Goal: Information Seeking & Learning: Learn about a topic

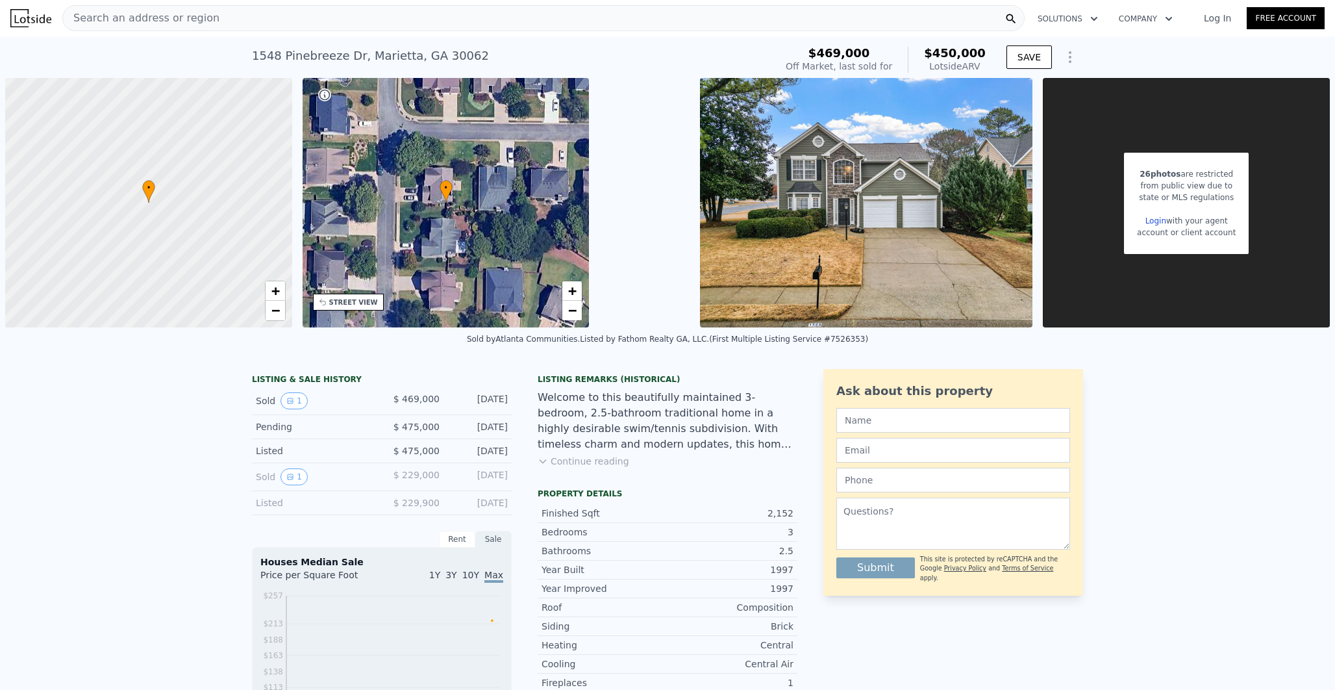
click at [409, 19] on div "Search an address or region" at bounding box center [543, 18] width 962 height 26
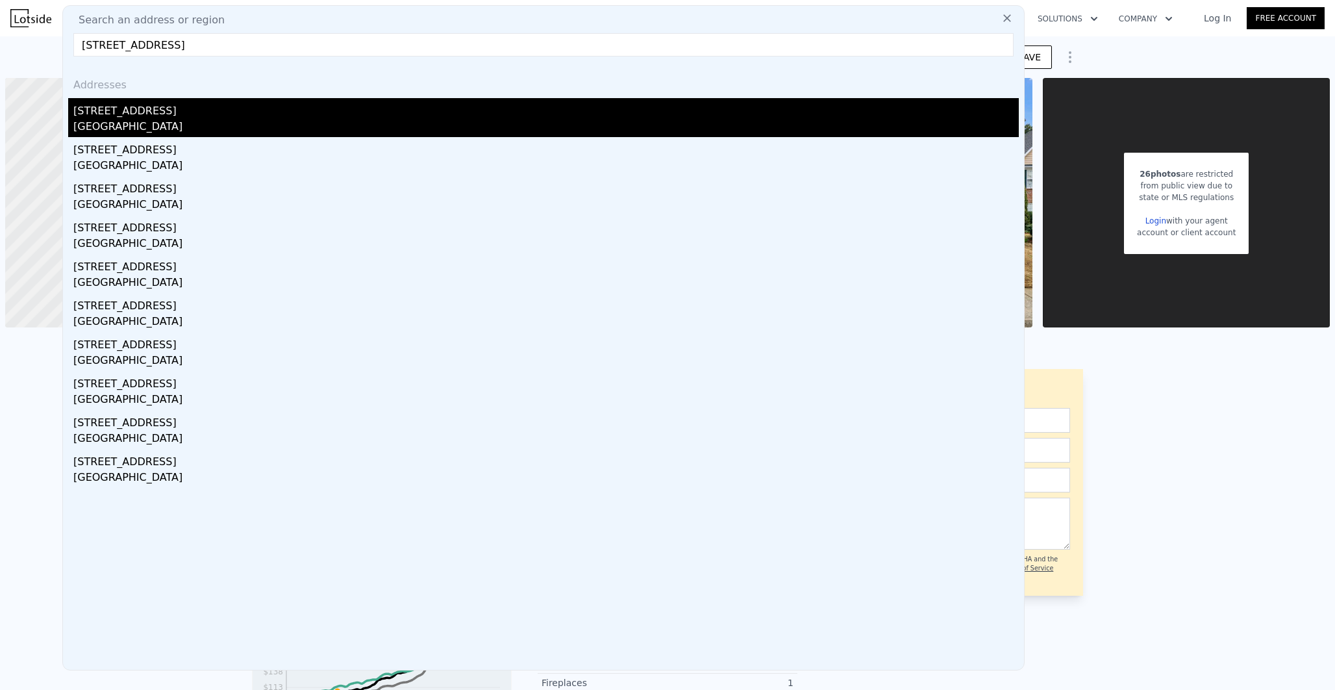
type input "[STREET_ADDRESS]"
click at [266, 127] on div "Cobb County, GA 30075" at bounding box center [546, 128] width 946 height 18
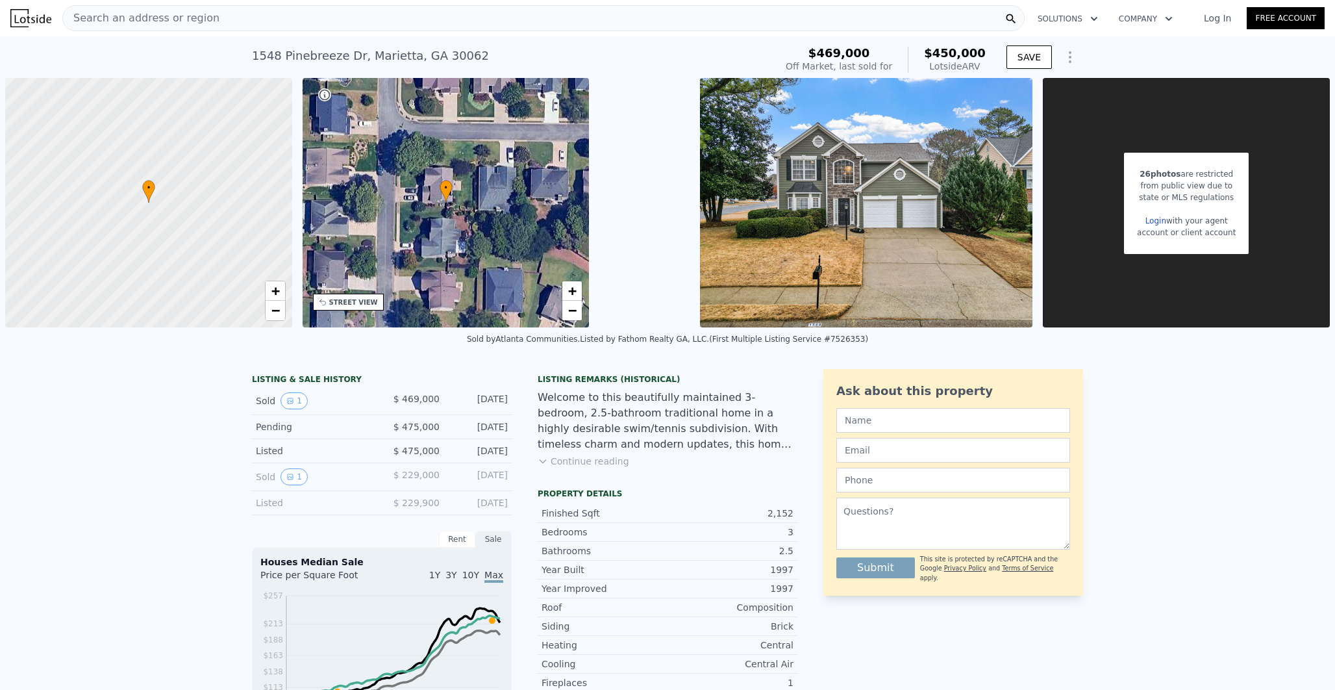
scroll to position [0, 5]
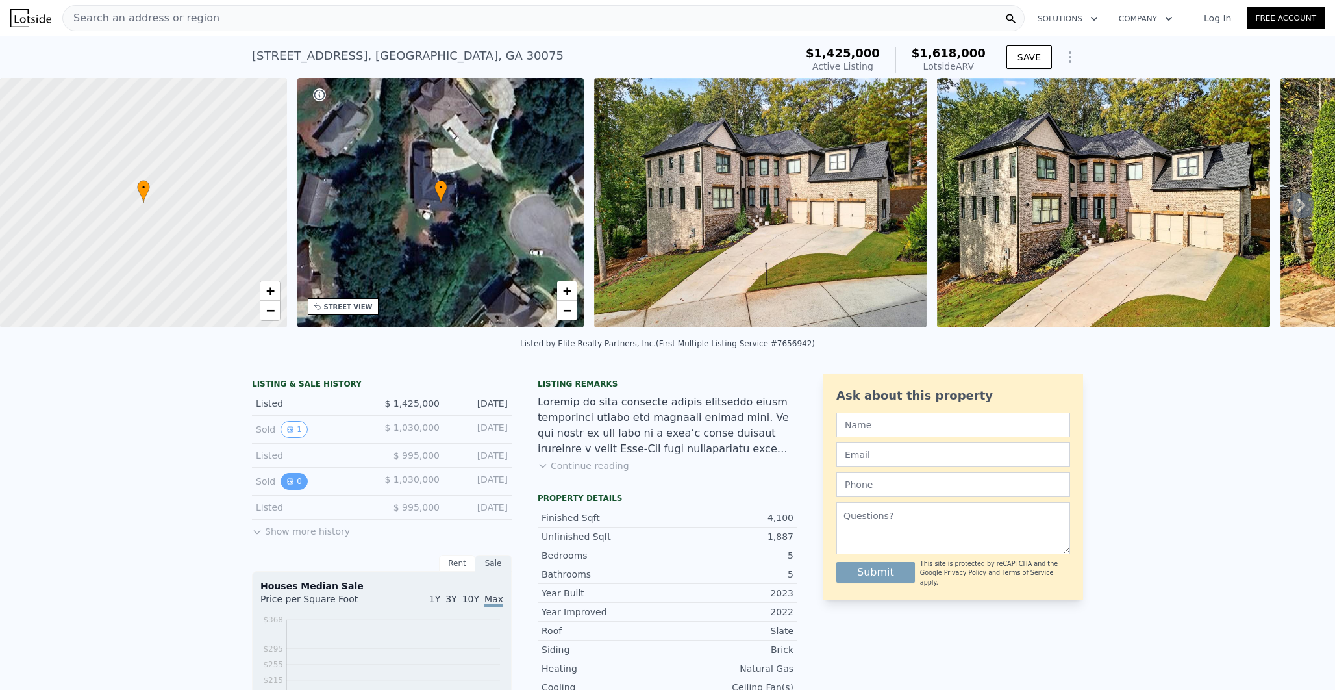
click at [288, 481] on icon "View historical data" at bounding box center [290, 481] width 8 height 8
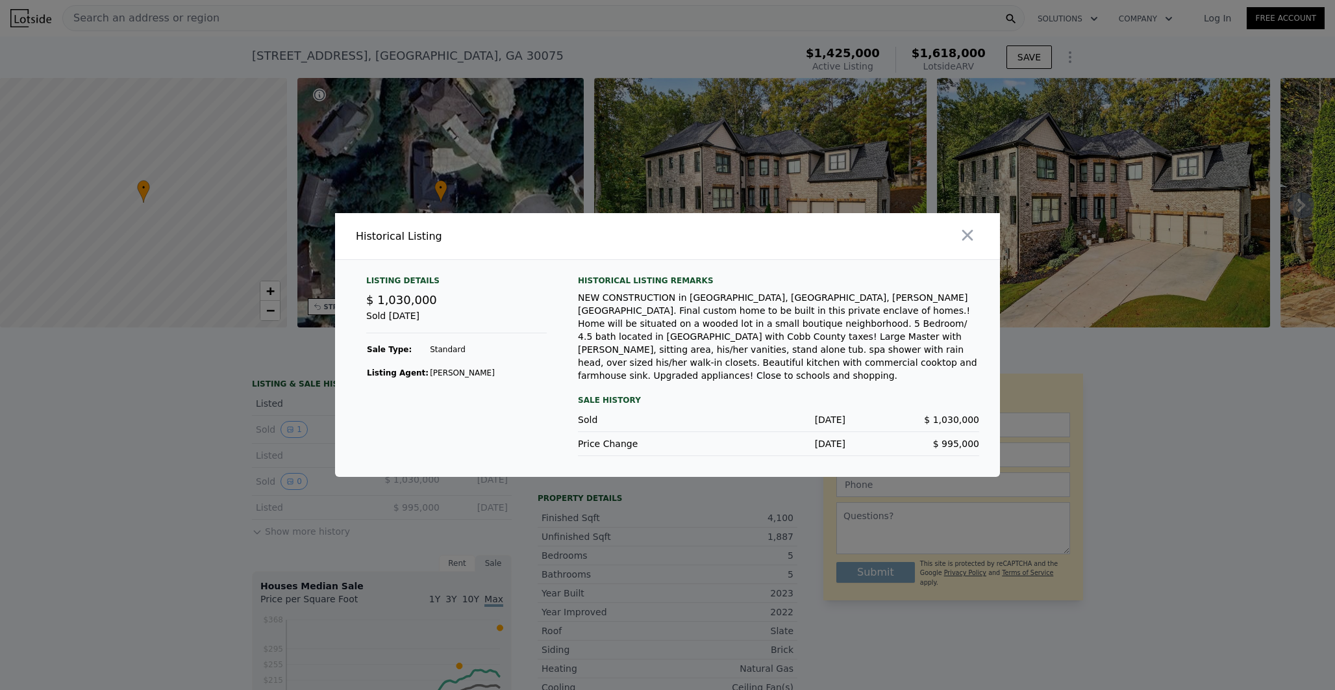
click at [268, 473] on div at bounding box center [667, 345] width 1335 height 690
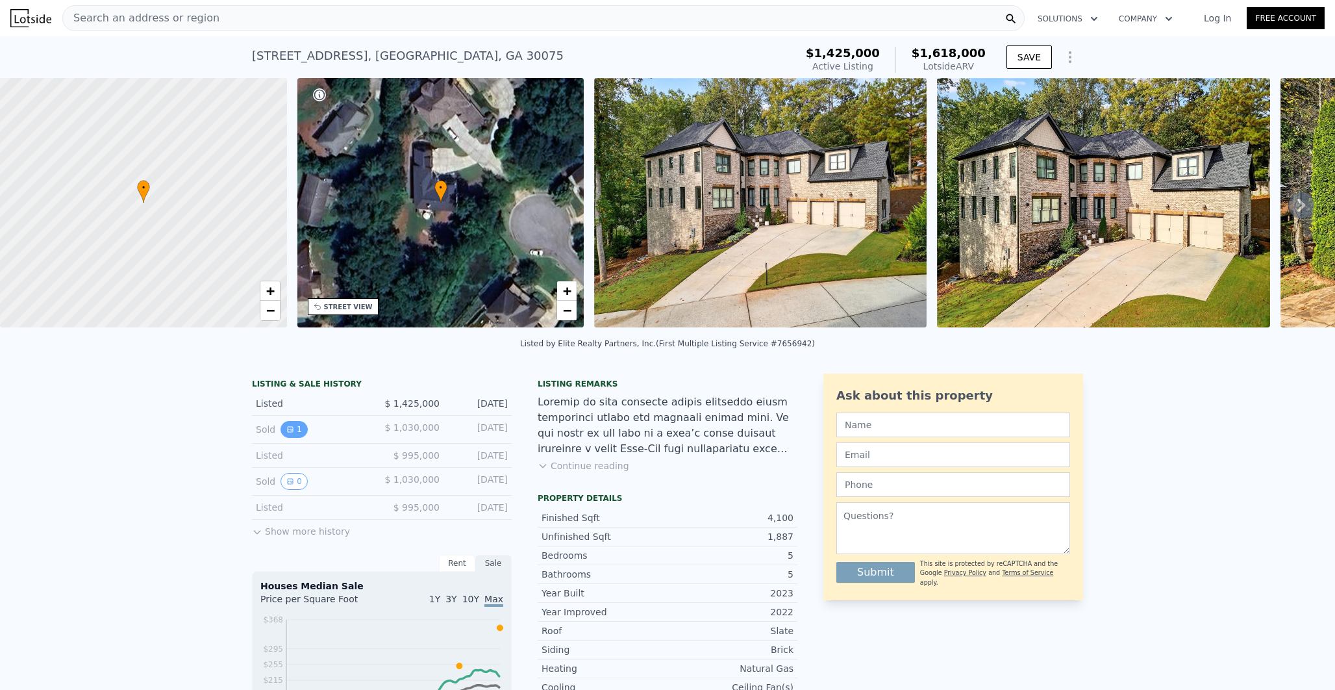
click at [282, 438] on button "1" at bounding box center [294, 429] width 27 height 17
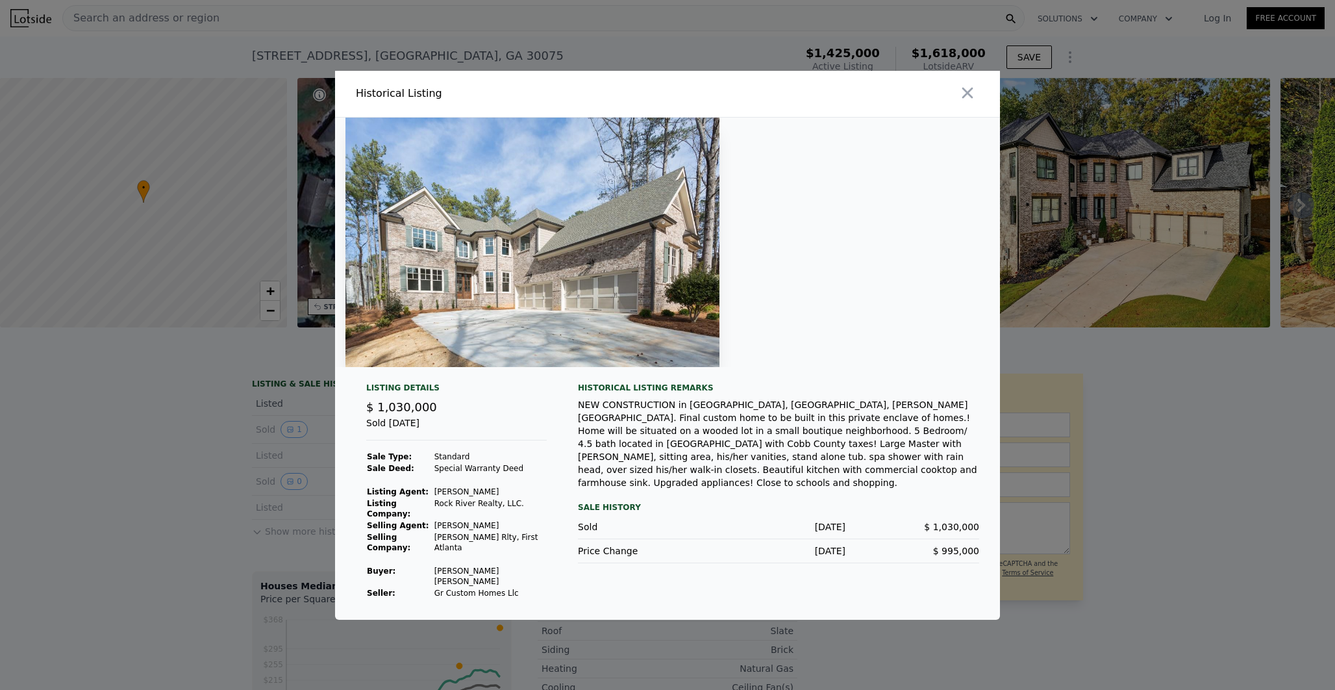
click at [442, 576] on td "Wiggins Travis Arsenio" at bounding box center [490, 576] width 113 height 22
copy td "Wiggins Travis Arsenio"
click at [208, 370] on div at bounding box center [667, 345] width 1335 height 690
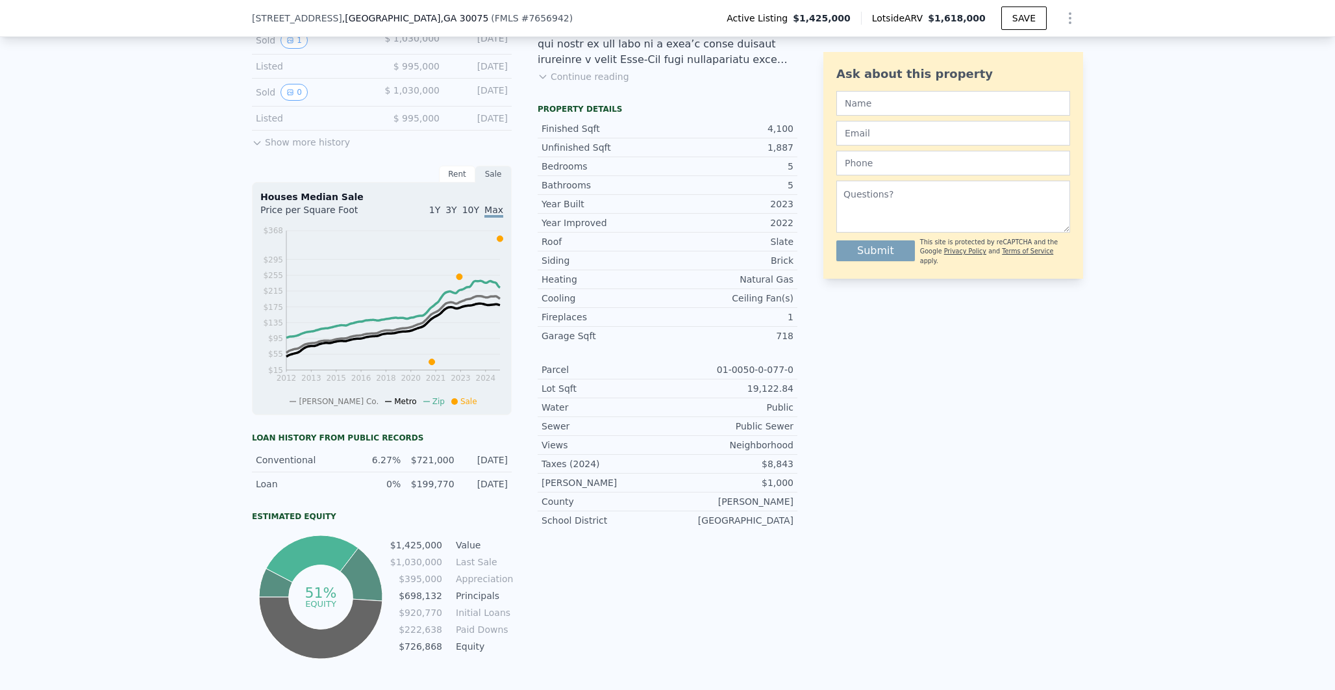
scroll to position [383, 0]
click at [353, 590] on icon at bounding box center [361, 575] width 42 height 53
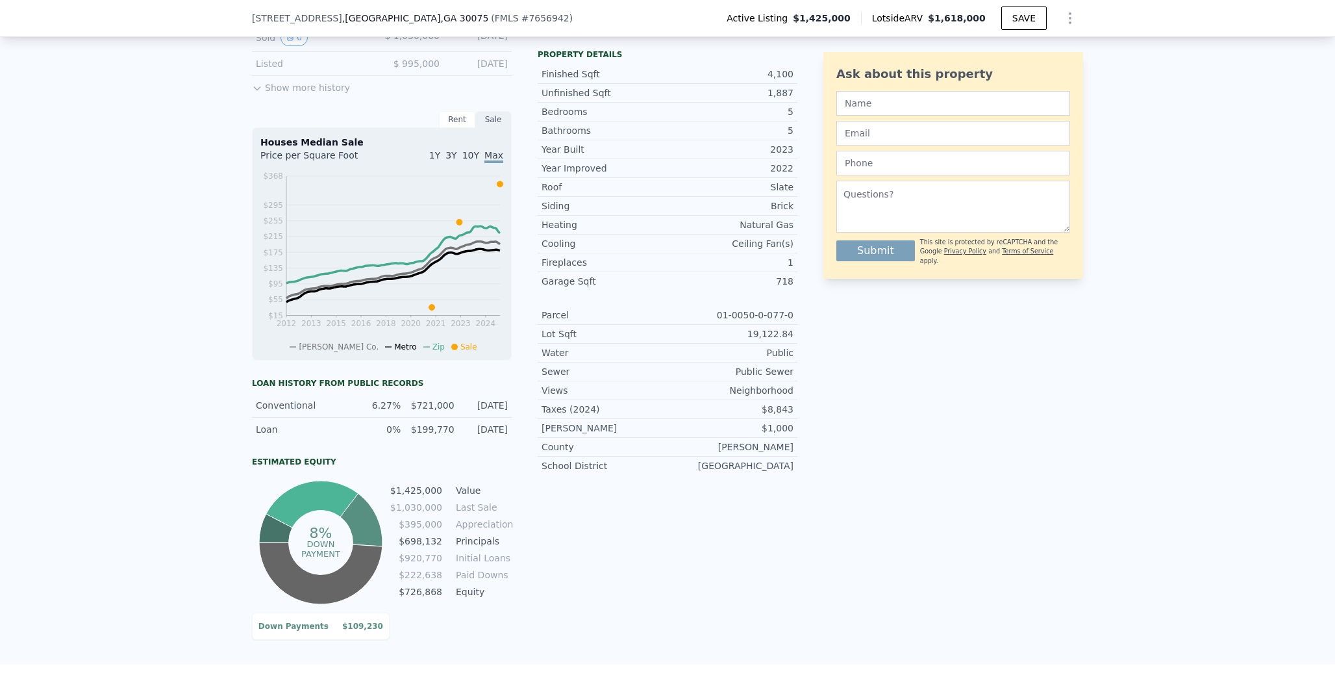
scroll to position [440, 0]
click at [418, 564] on td "$920,770" at bounding box center [416, 556] width 53 height 14
click at [418, 581] on td "$222,638" at bounding box center [416, 573] width 53 height 14
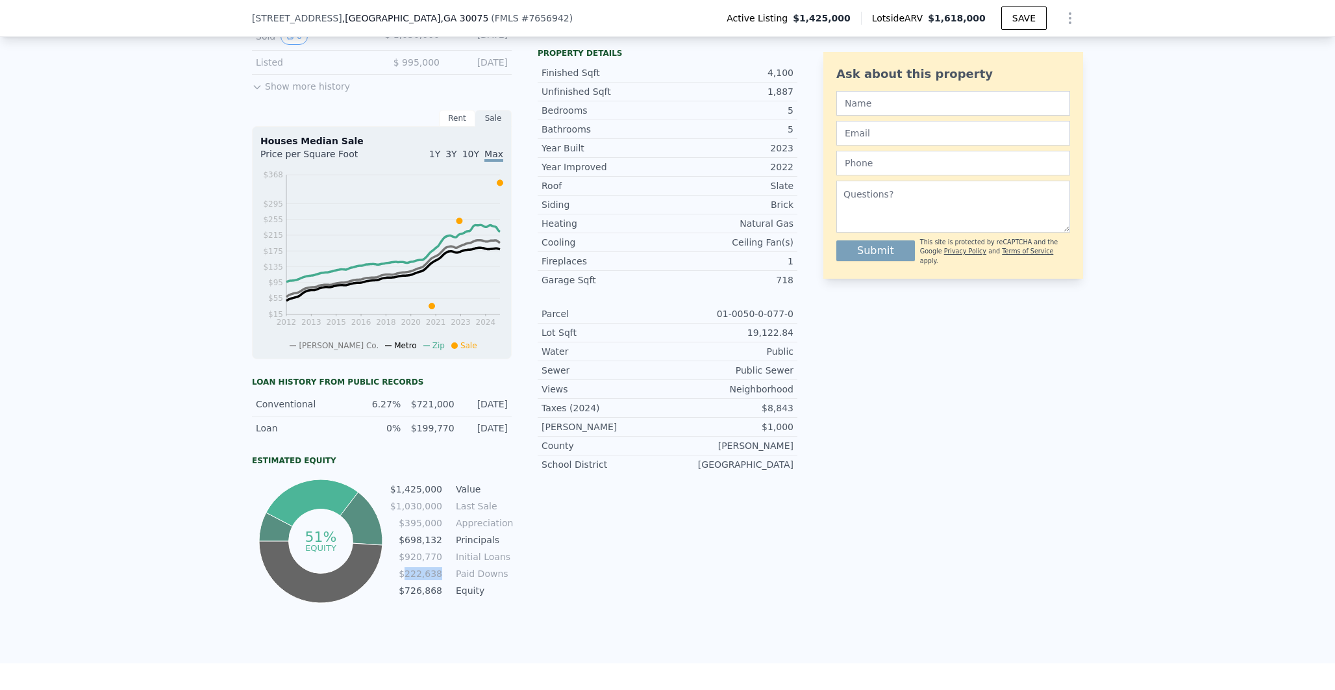
click at [418, 581] on td "$222,638" at bounding box center [416, 573] width 53 height 14
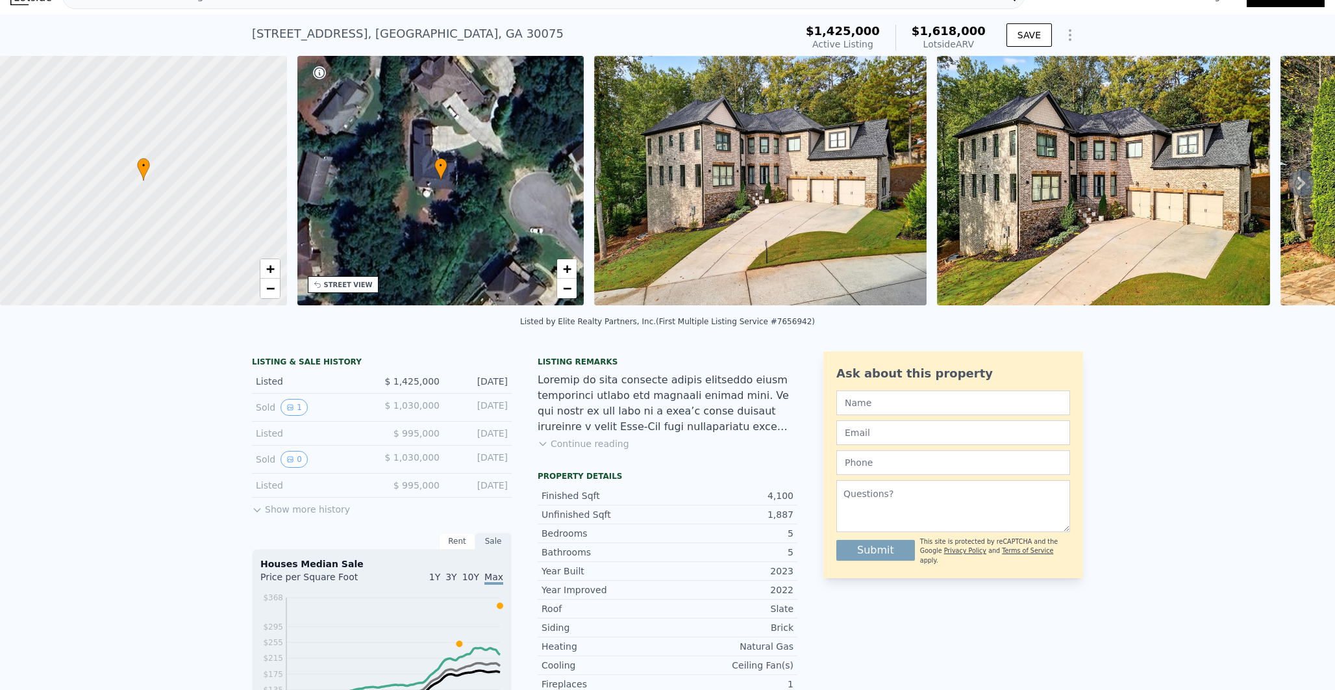
scroll to position [0, 0]
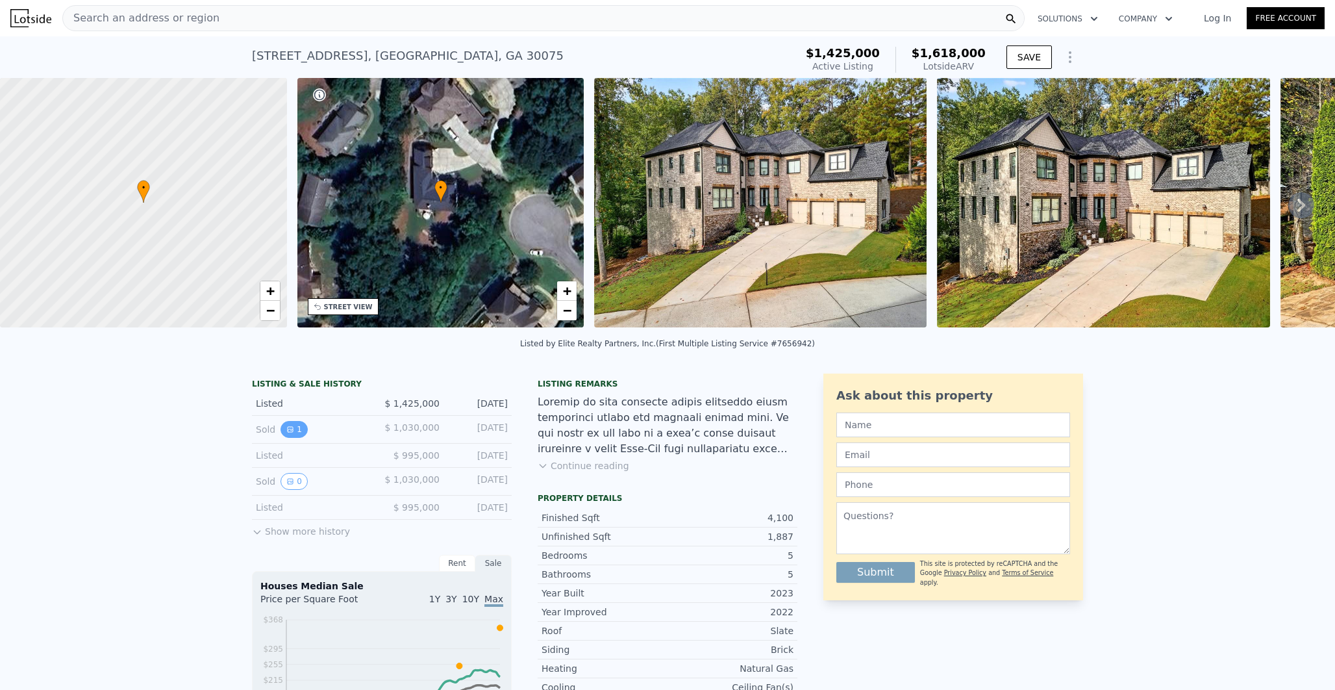
click at [286, 433] on icon "View historical data" at bounding box center [290, 429] width 8 height 8
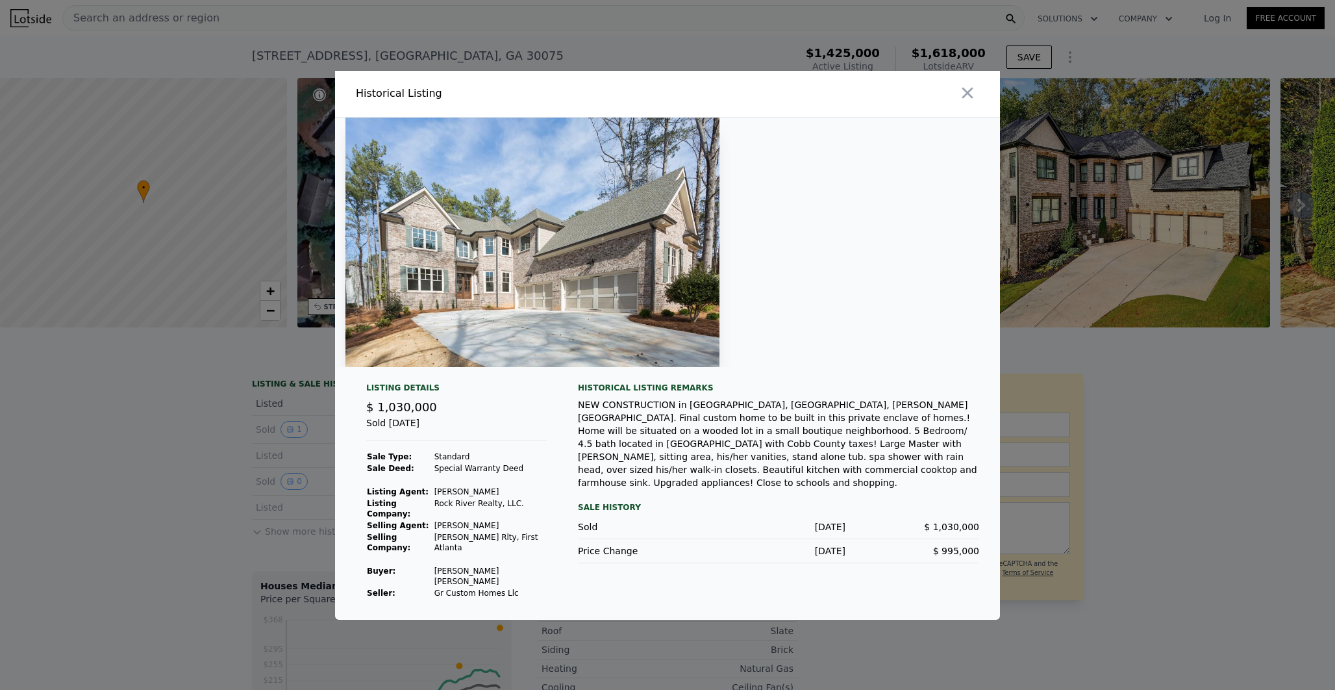
click at [504, 571] on td "Wiggins Travis Arsenio" at bounding box center [490, 576] width 113 height 22
copy td "Wiggins Travis Arsenio"
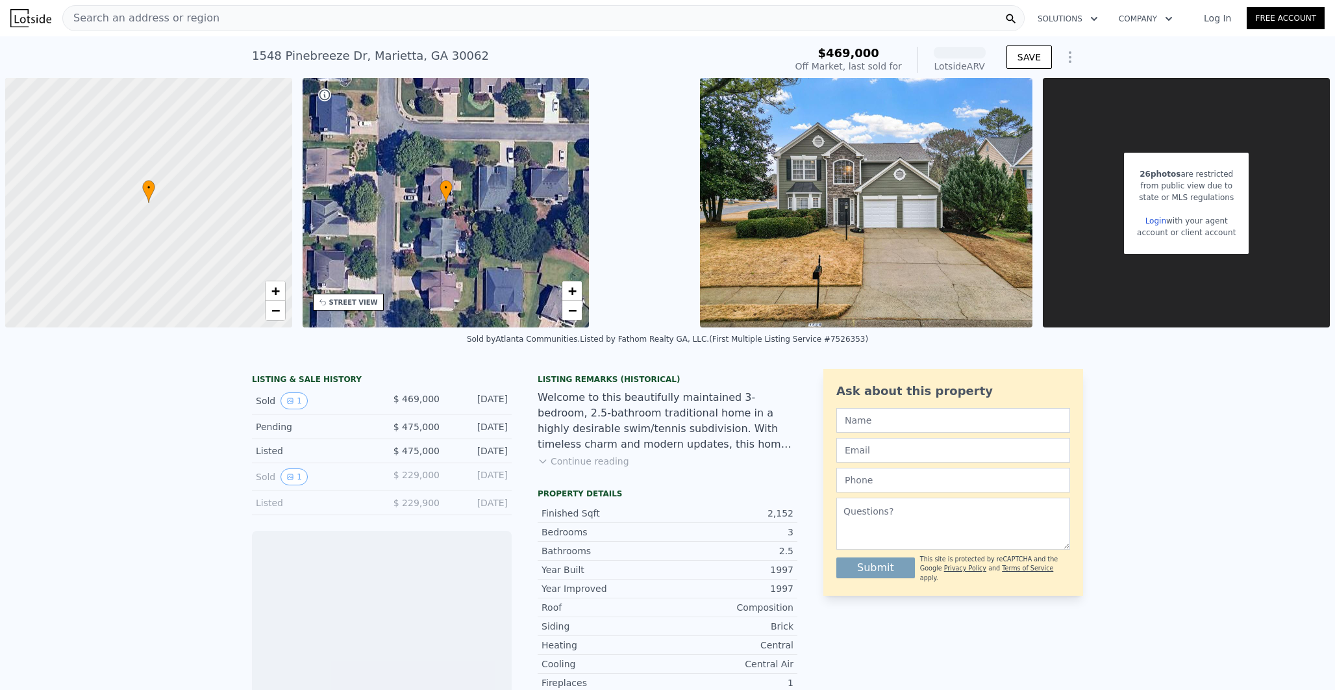
click at [429, 18] on div "Search an address or region" at bounding box center [543, 18] width 962 height 26
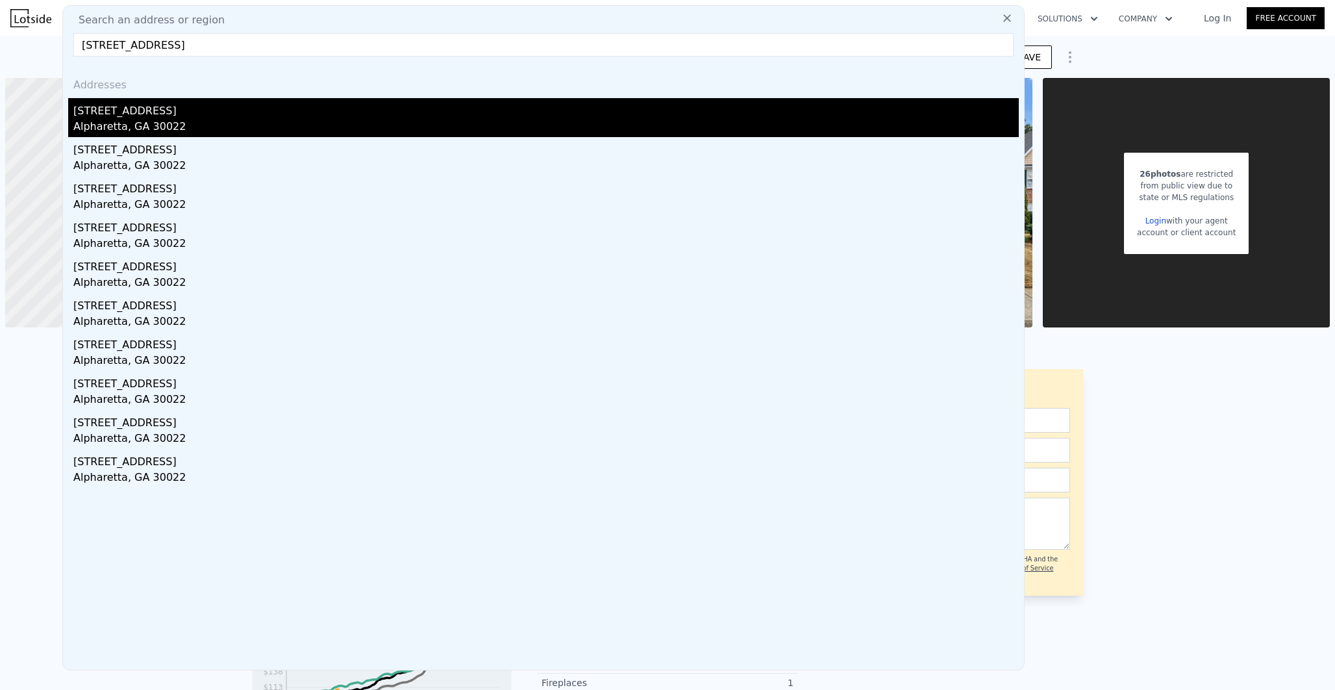
type input "11070 Pinewalk Forest Cir Alpharetta, GA 30022"
click at [265, 112] on div "11070 Pinewalk Forest Cir" at bounding box center [546, 108] width 946 height 21
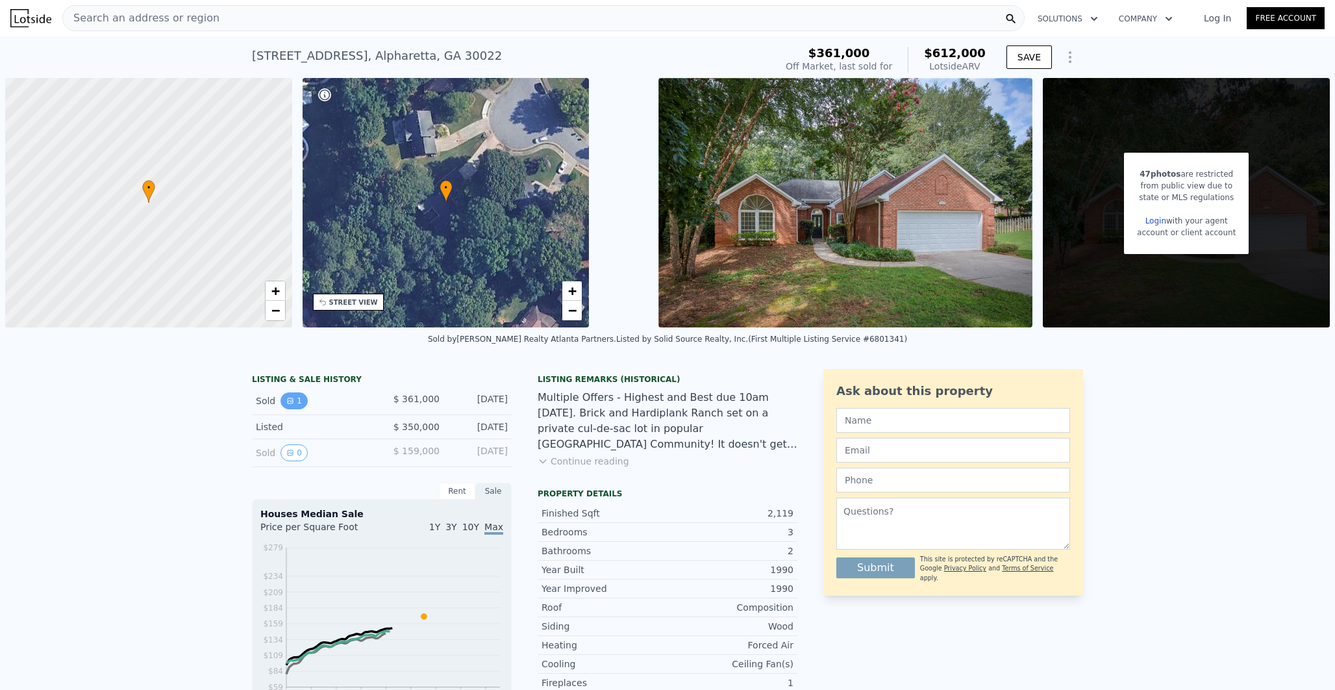
click at [286, 397] on icon "View historical data" at bounding box center [290, 401] width 8 height 8
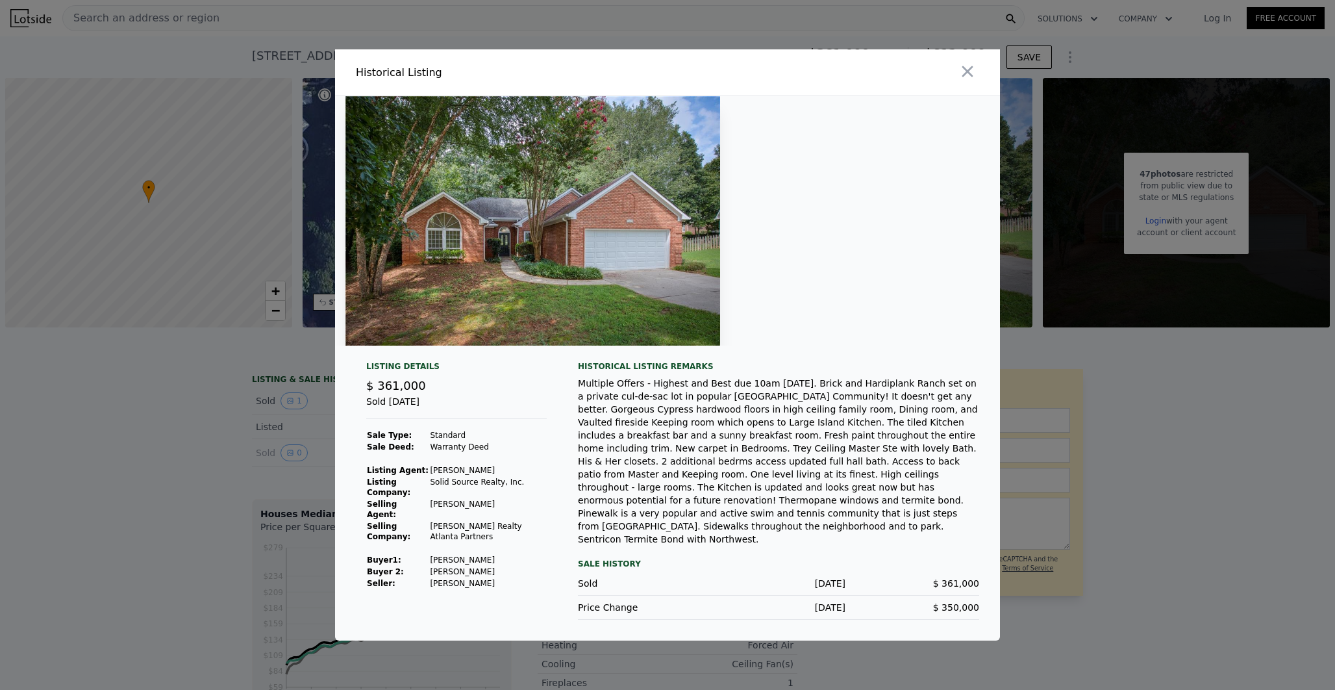
click at [249, 441] on div at bounding box center [667, 345] width 1335 height 690
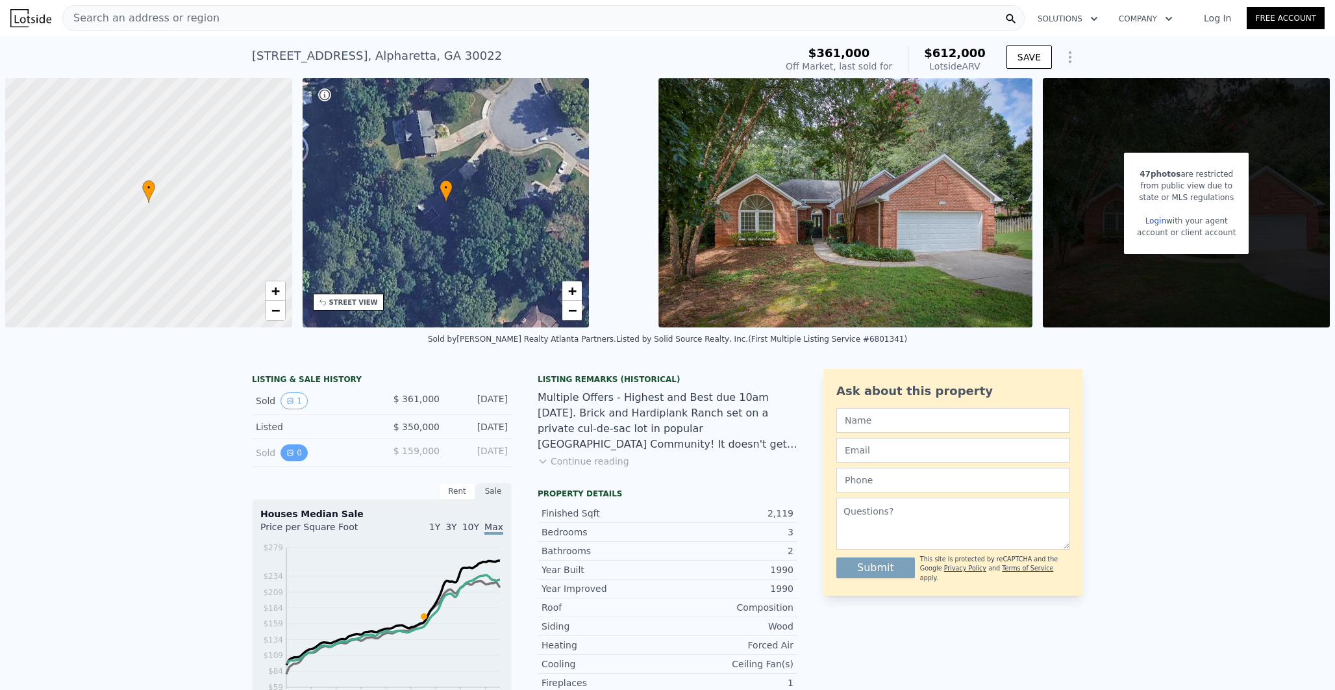
click at [281, 450] on button "0" at bounding box center [294, 452] width 27 height 17
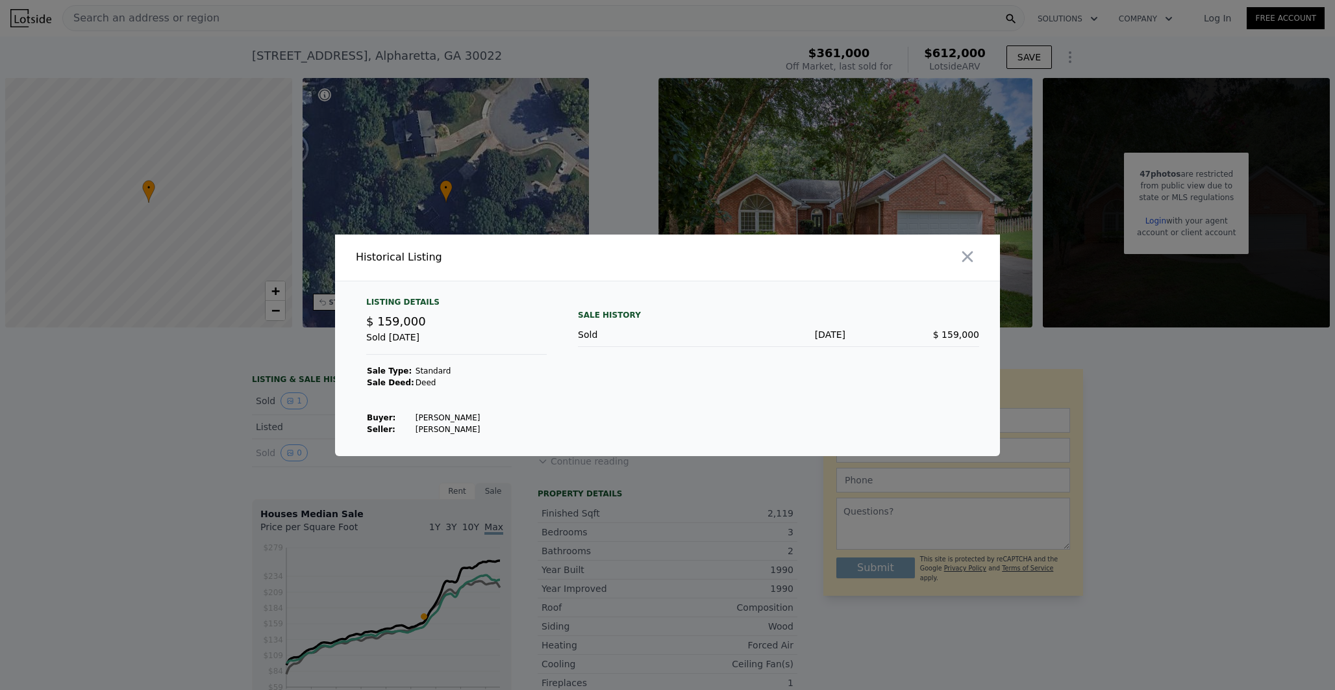
click at [232, 432] on div at bounding box center [667, 345] width 1335 height 690
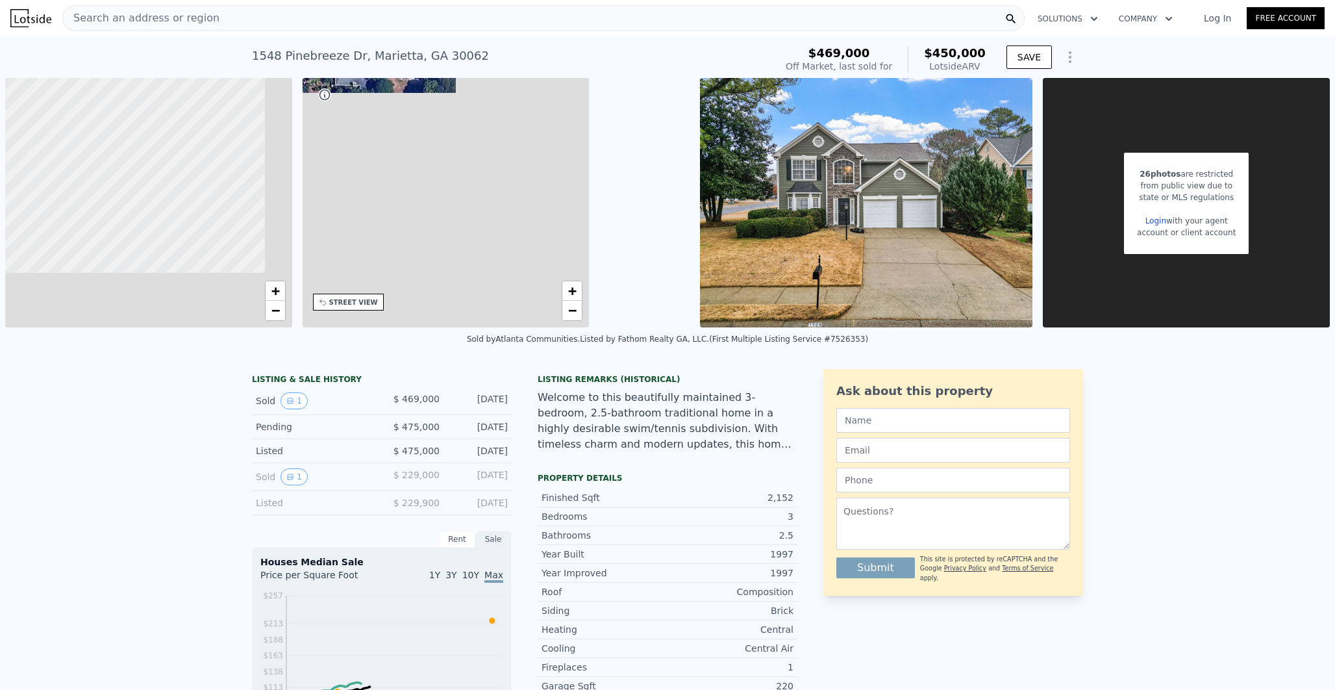
click at [469, 16] on div "Search an address or region" at bounding box center [543, 18] width 962 height 26
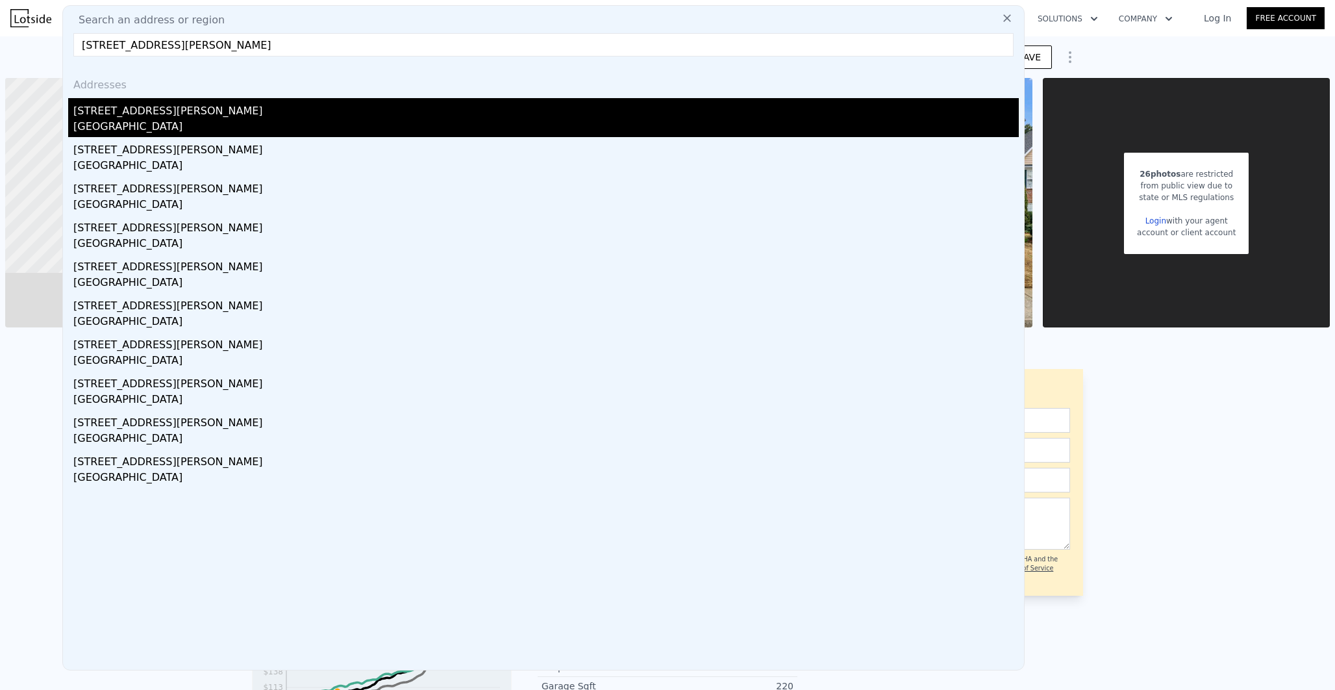
type input "206 Summit North Dr NE, Atlanta, GA 30324"
click at [334, 108] on div "206 Summit North Dr NE" at bounding box center [546, 108] width 946 height 21
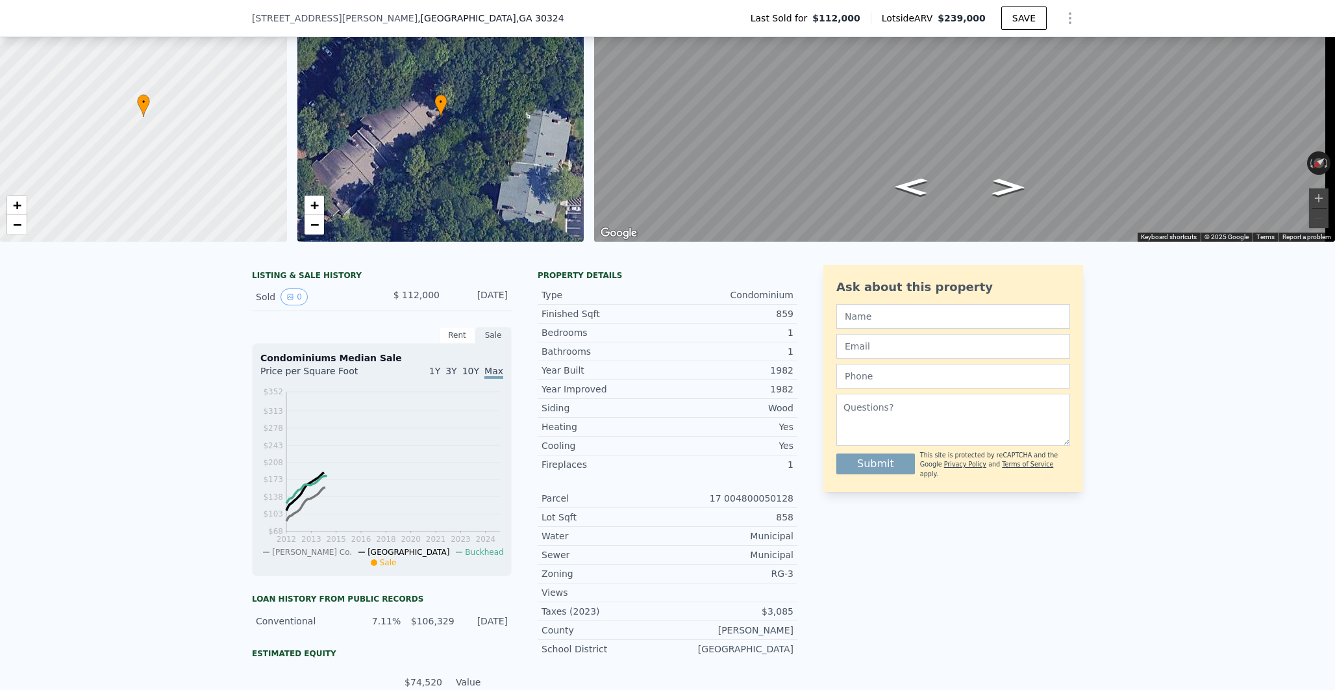
scroll to position [84, 0]
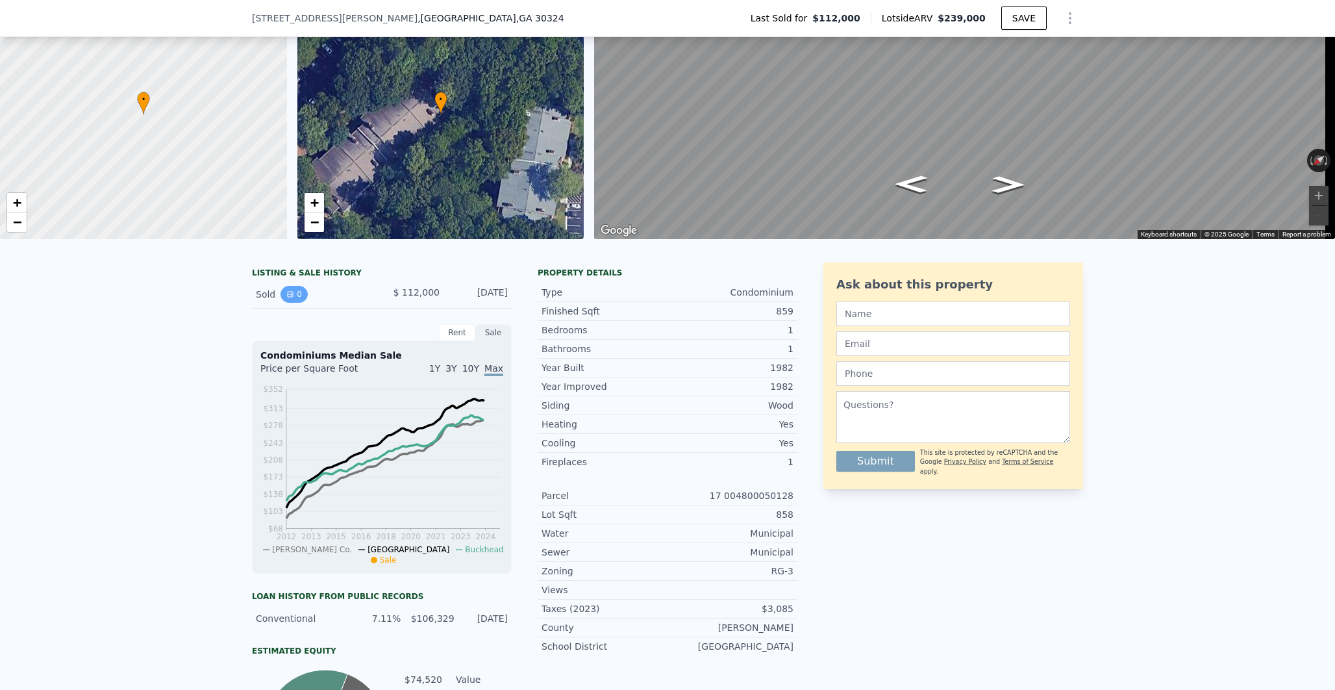
click at [294, 301] on button "0" at bounding box center [294, 294] width 27 height 17
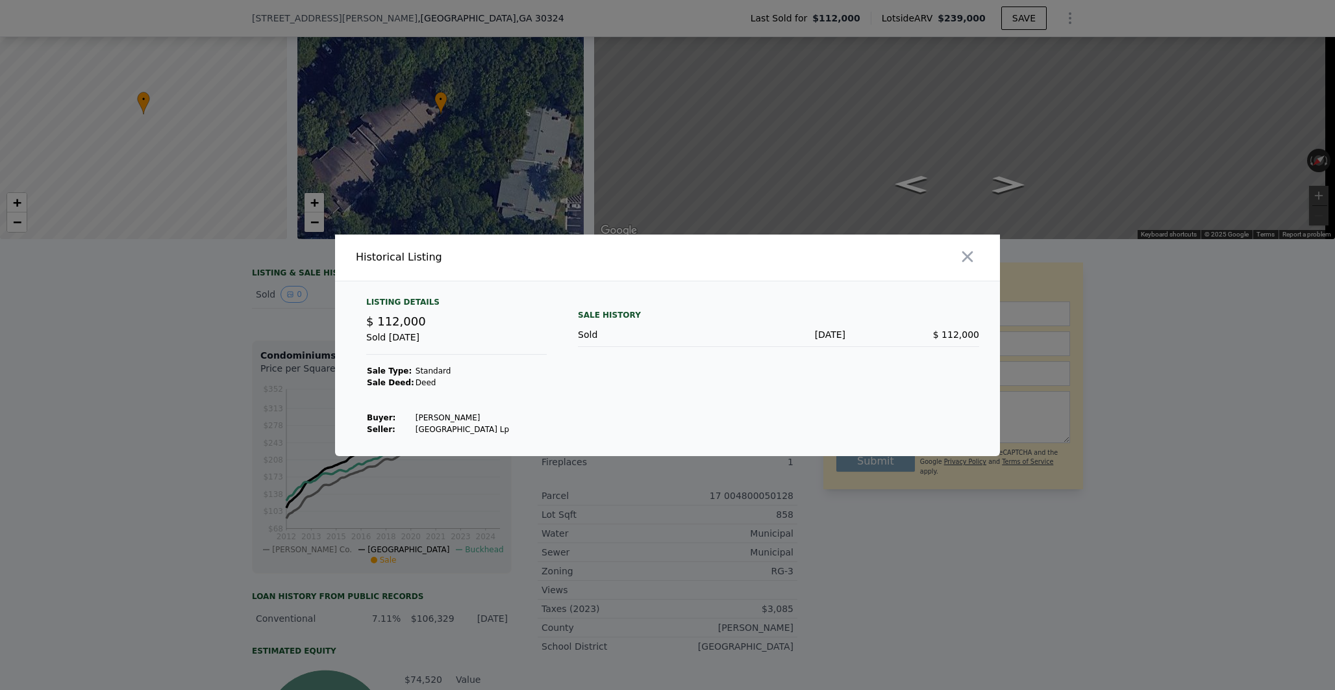
click at [234, 327] on div at bounding box center [667, 345] width 1335 height 690
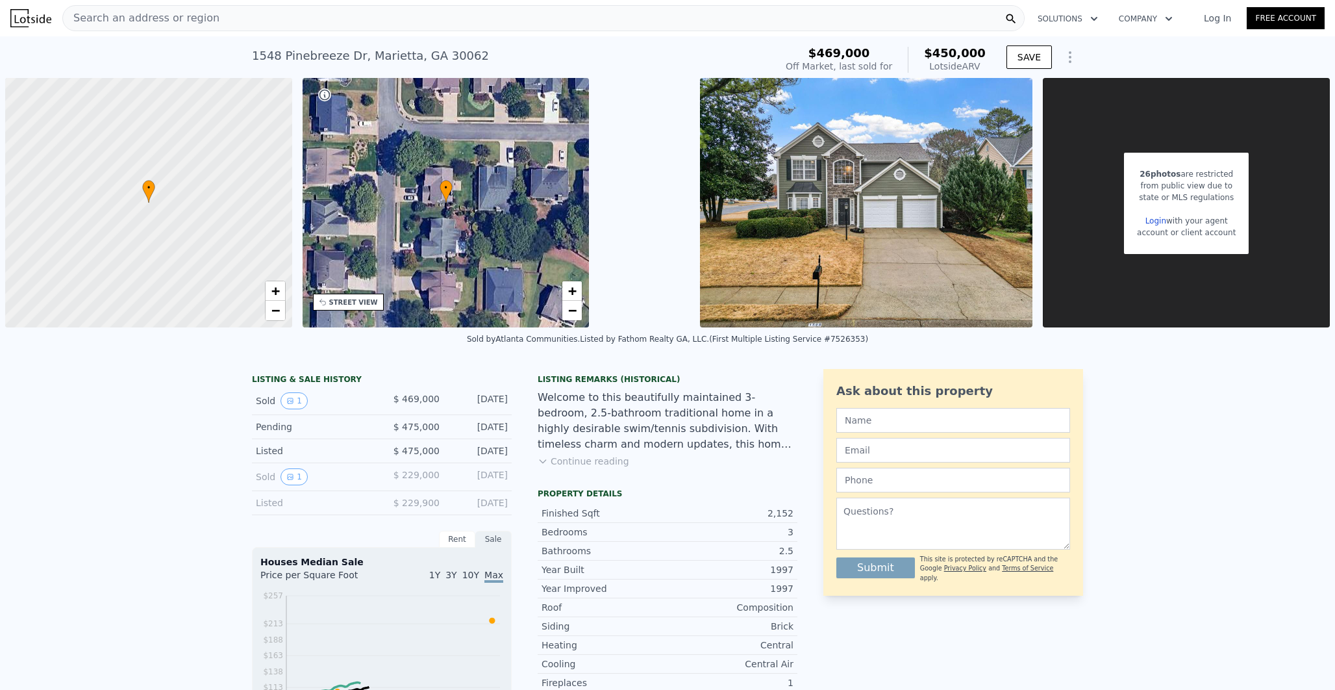
click at [204, 17] on div "Search an address or region" at bounding box center [543, 18] width 962 height 26
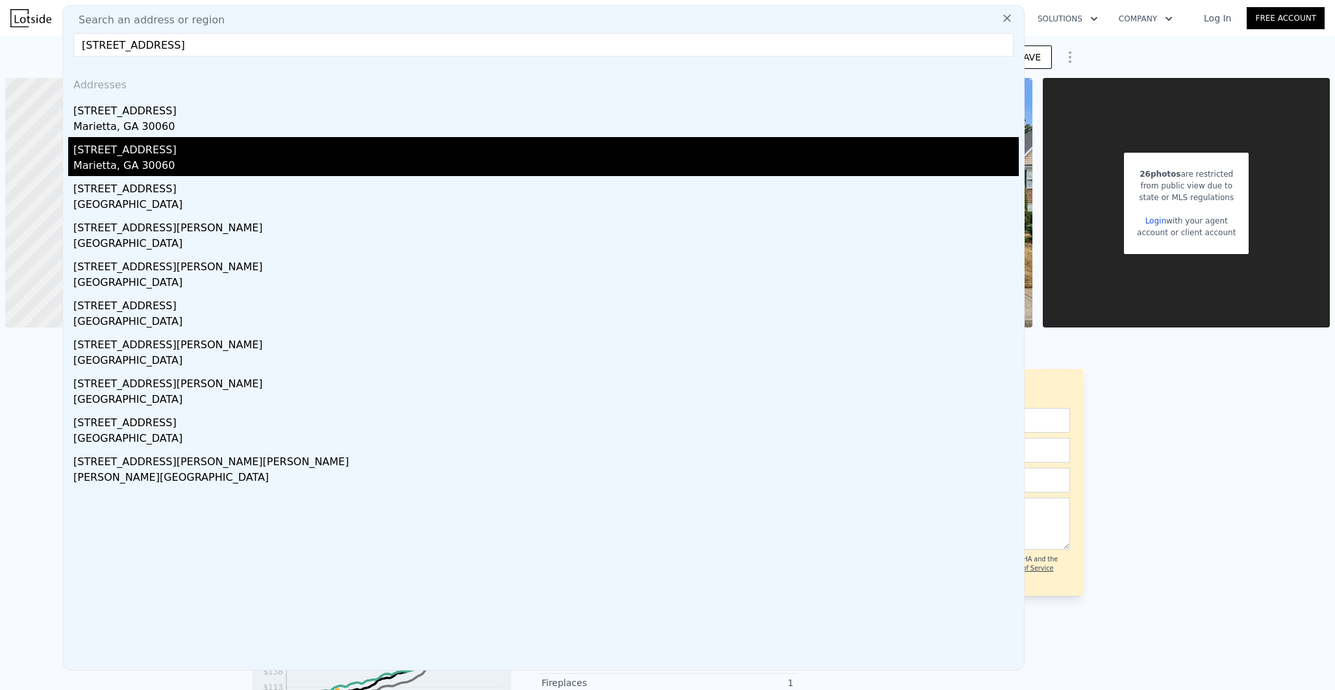
type input "220 Faw Cir Unit T-14"
click at [148, 143] on div "220 Faw Circle" at bounding box center [546, 147] width 946 height 21
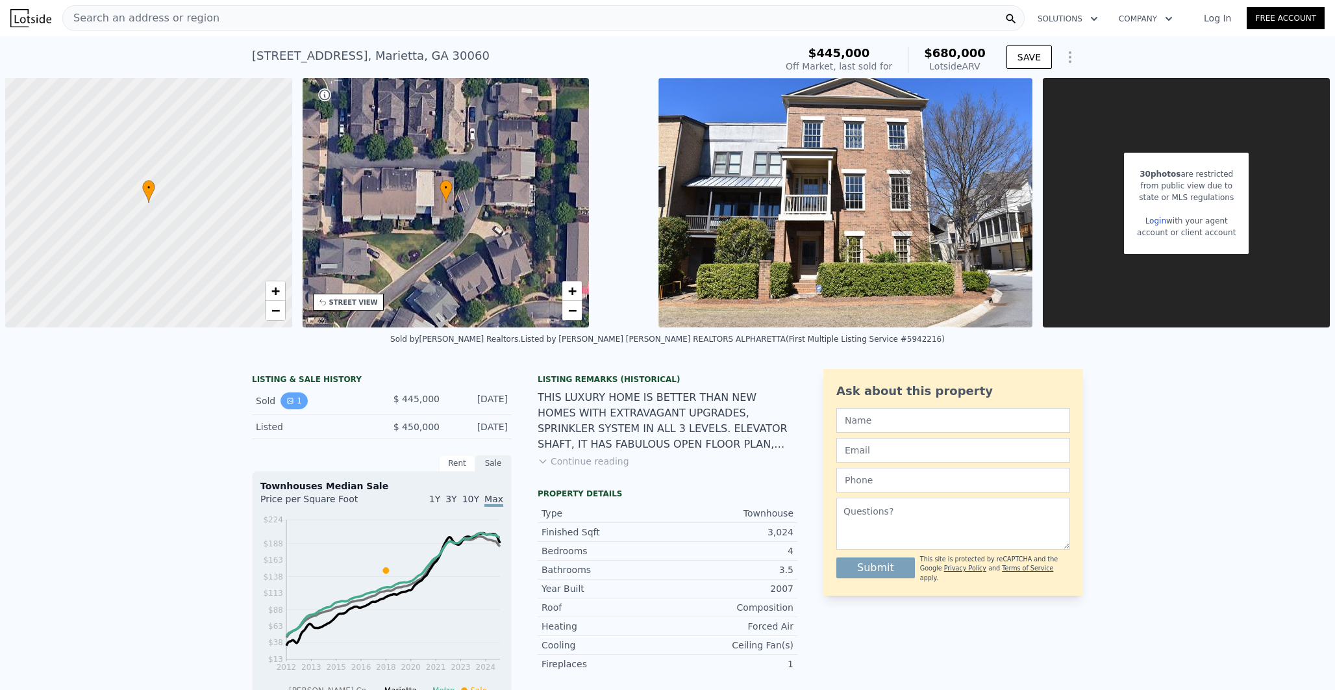
click at [286, 397] on icon "View historical data" at bounding box center [290, 401] width 8 height 8
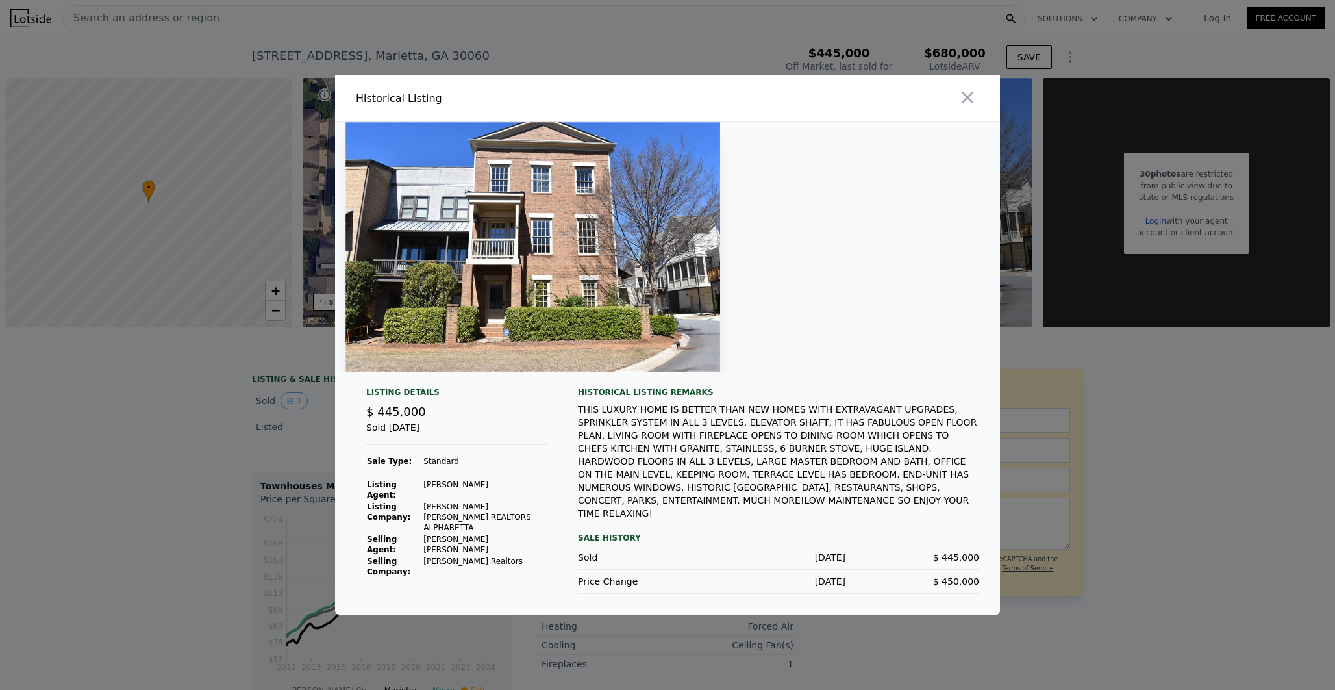
click at [173, 416] on div at bounding box center [667, 345] width 1335 height 690
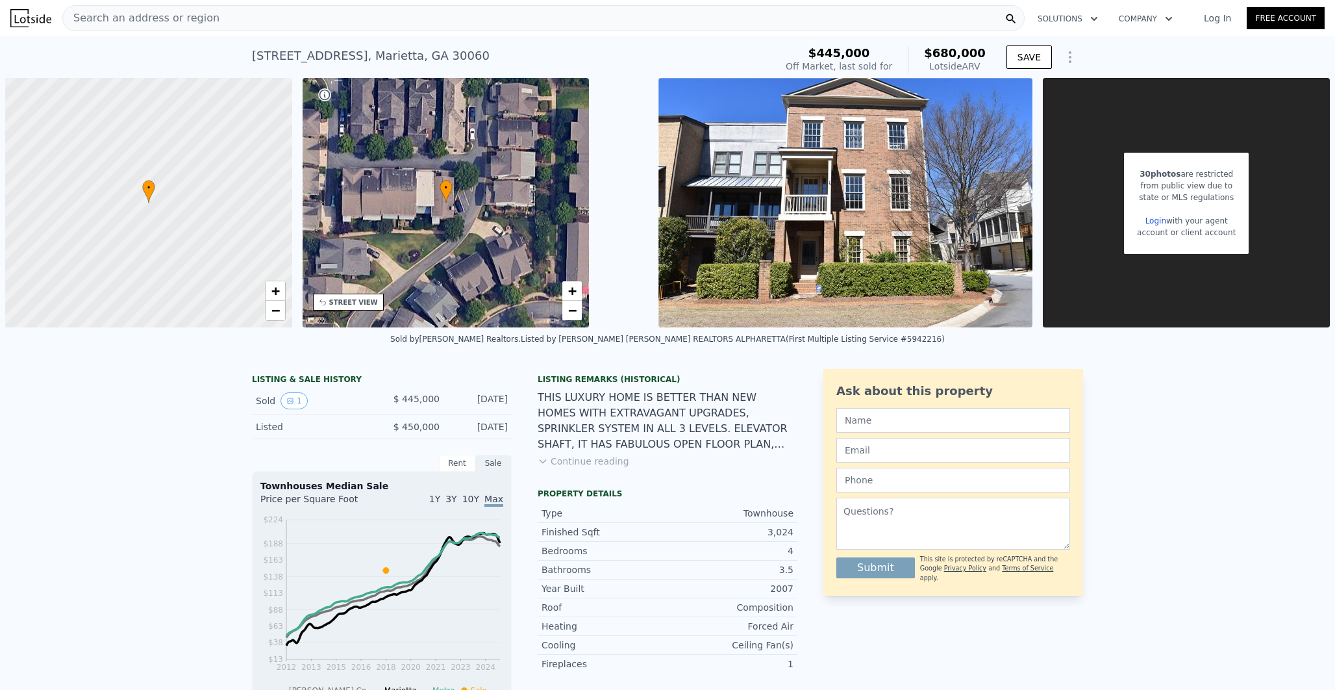
type input "$ 450,000"
type input "-$ 69,029"
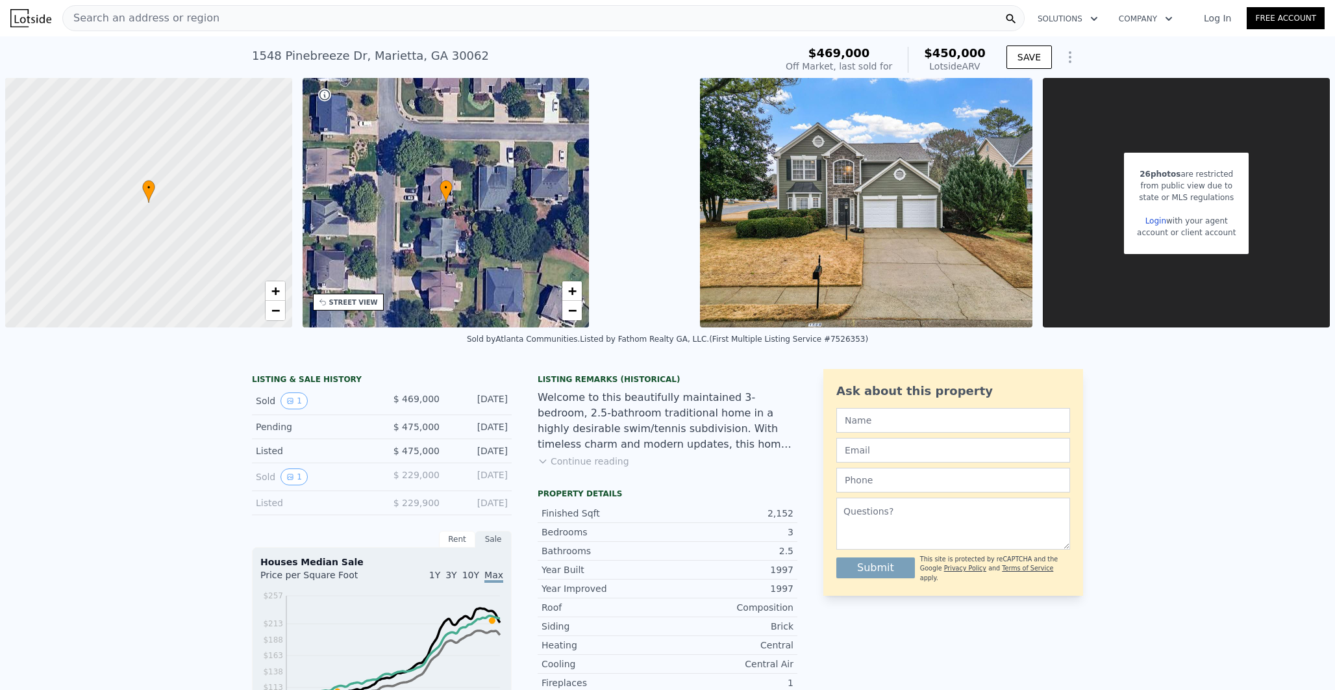
click at [77, 21] on span "Search an address or region" at bounding box center [141, 18] width 157 height 16
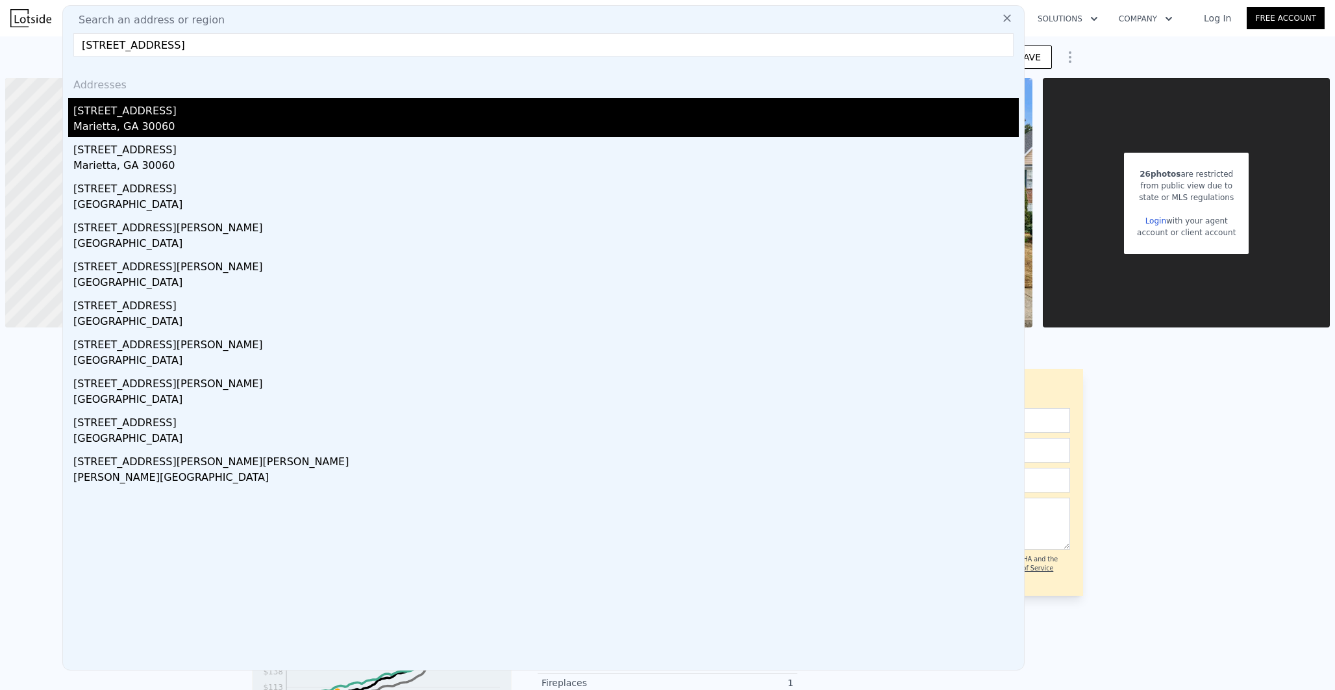
type input "220 Faw Cir Unit T-14"
click at [77, 115] on div "[STREET_ADDRESS]" at bounding box center [546, 108] width 946 height 21
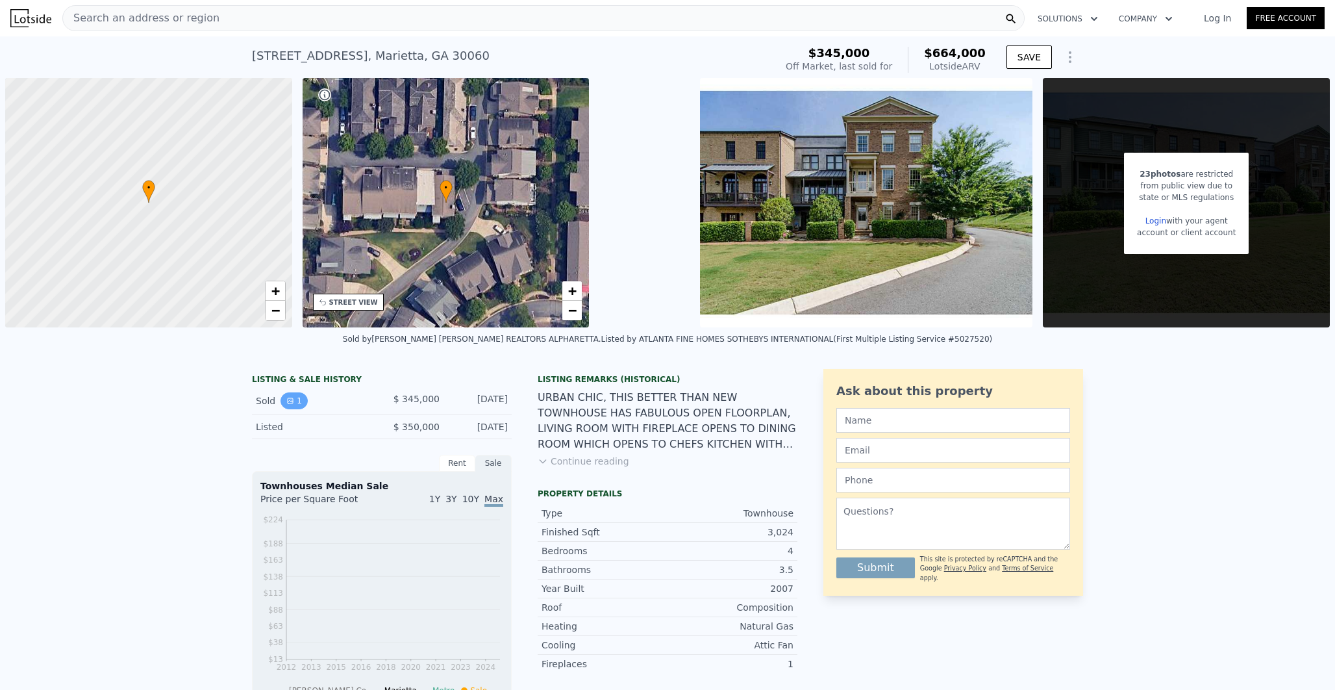
click at [295, 400] on button "1" at bounding box center [294, 400] width 27 height 17
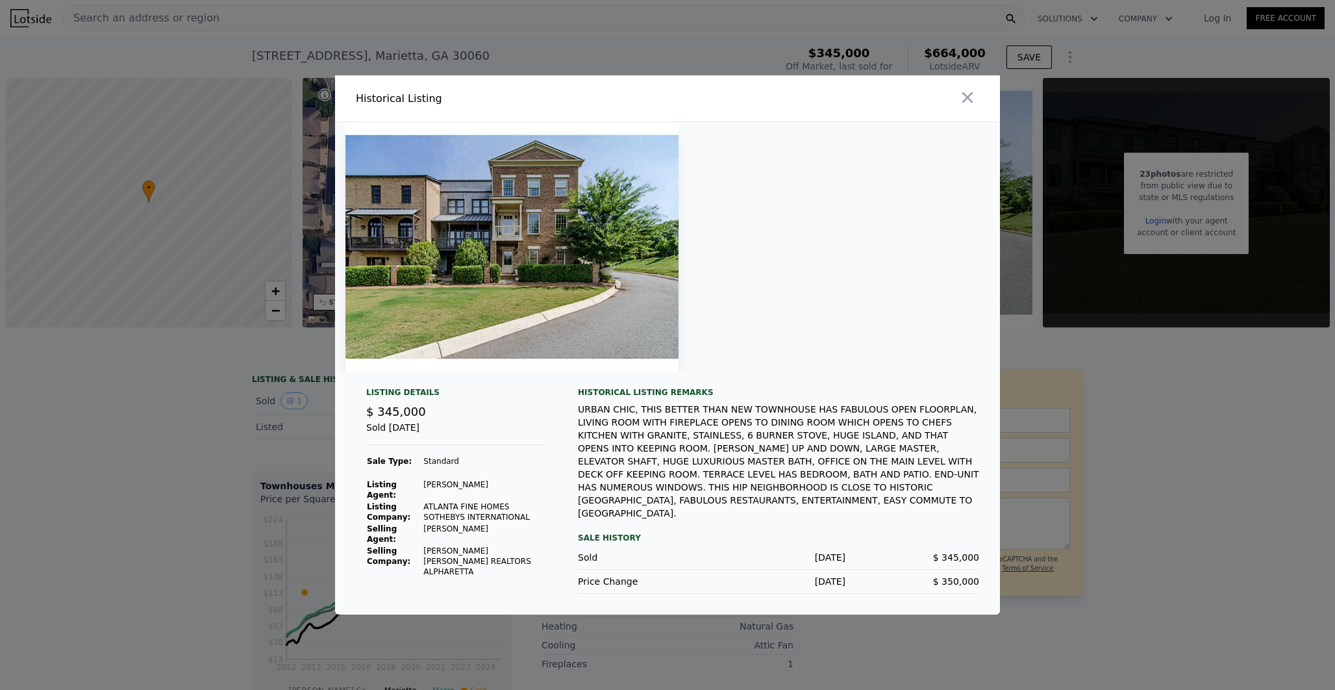
click at [152, 488] on div at bounding box center [667, 345] width 1335 height 690
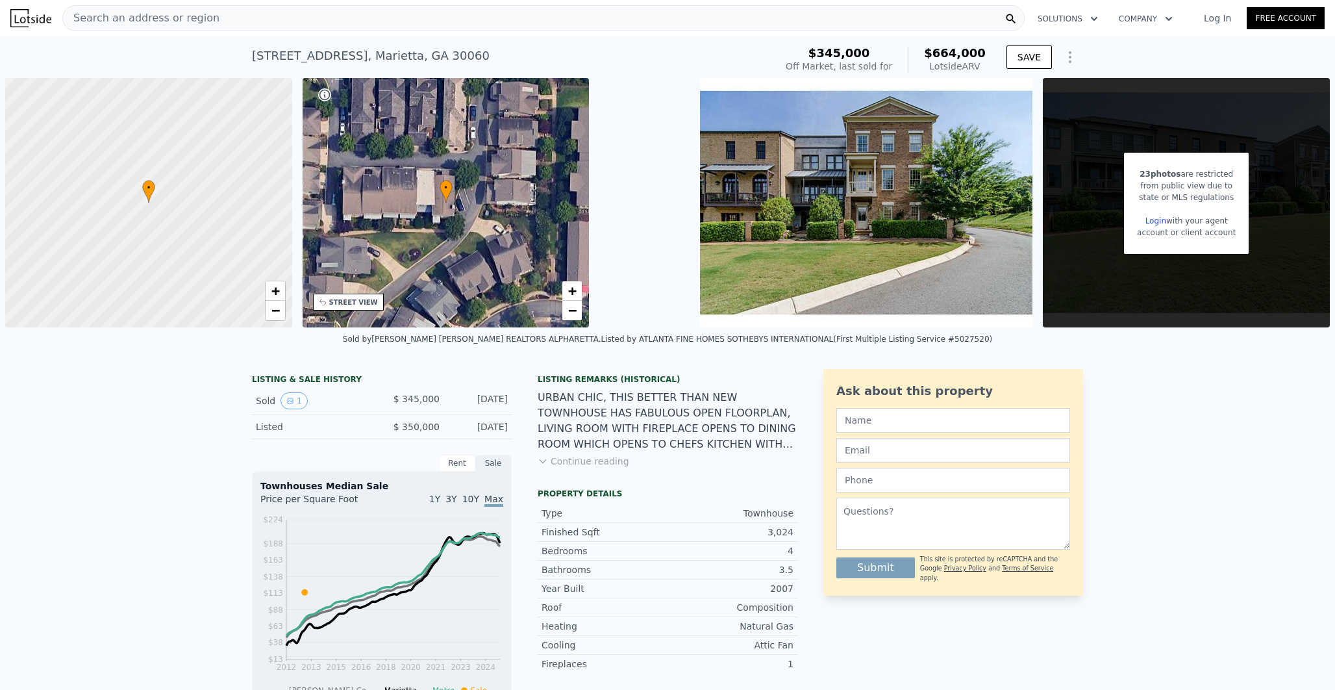
click at [440, 199] on div "• + −" at bounding box center [446, 202] width 287 height 249
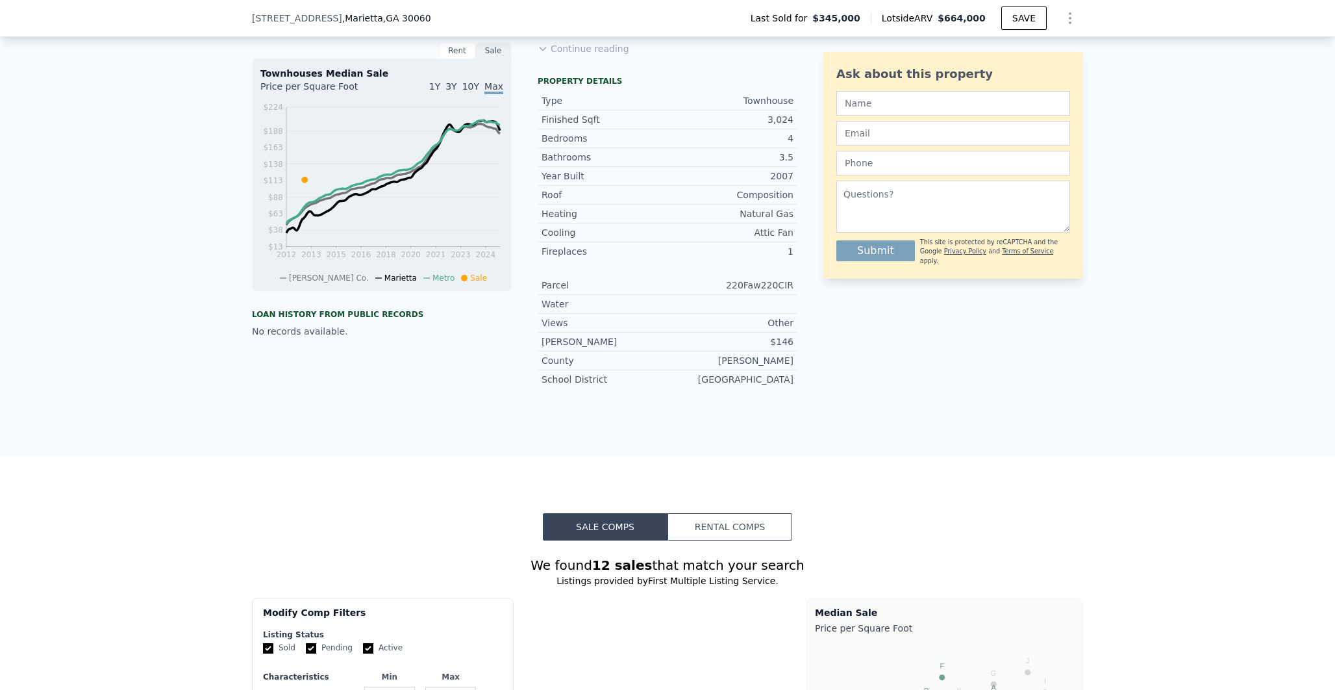
scroll to position [405, 0]
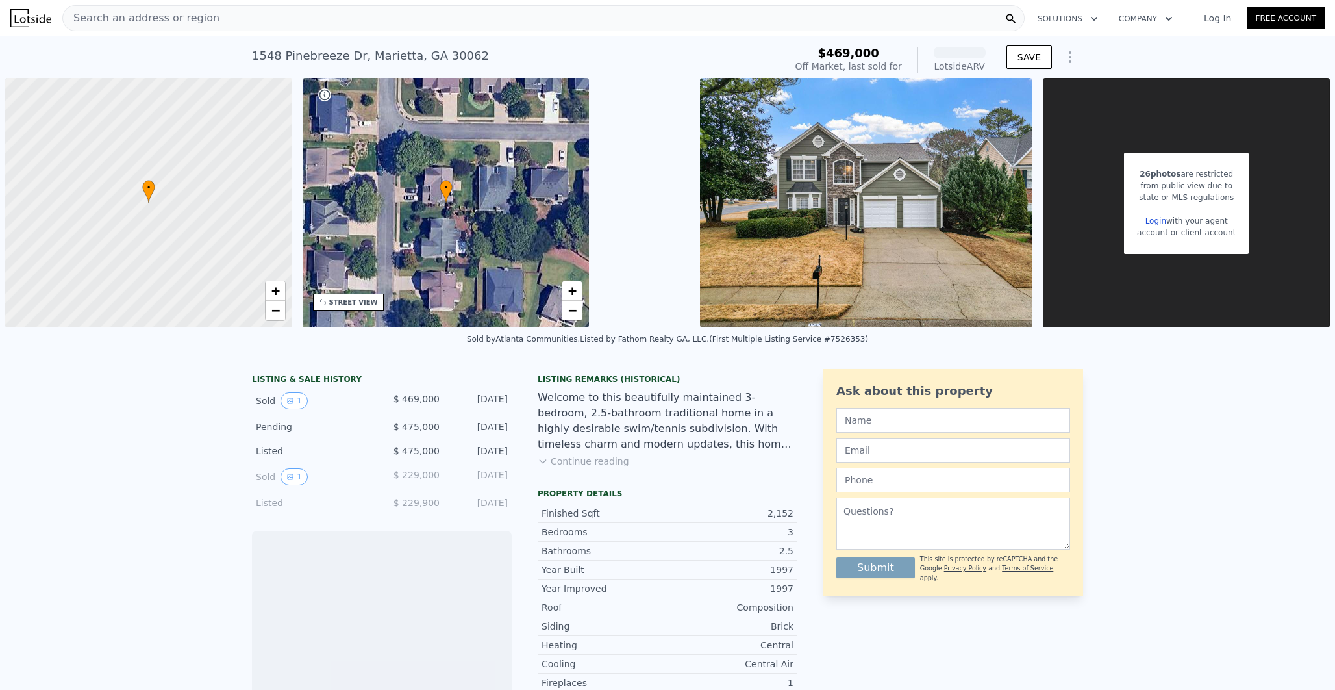
click at [300, 16] on div "Search an address or region" at bounding box center [543, 18] width 962 height 26
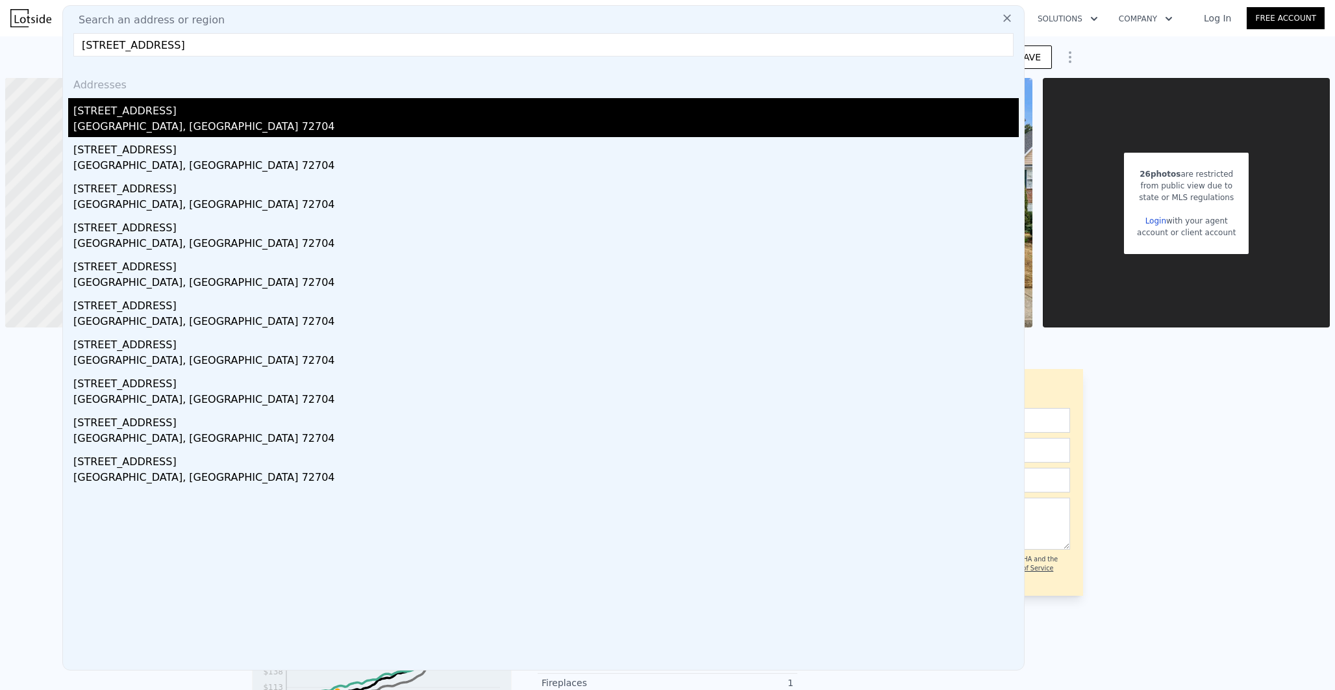
type input "[STREET_ADDRESS]"
click at [193, 112] on div "[STREET_ADDRESS]" at bounding box center [546, 108] width 946 height 21
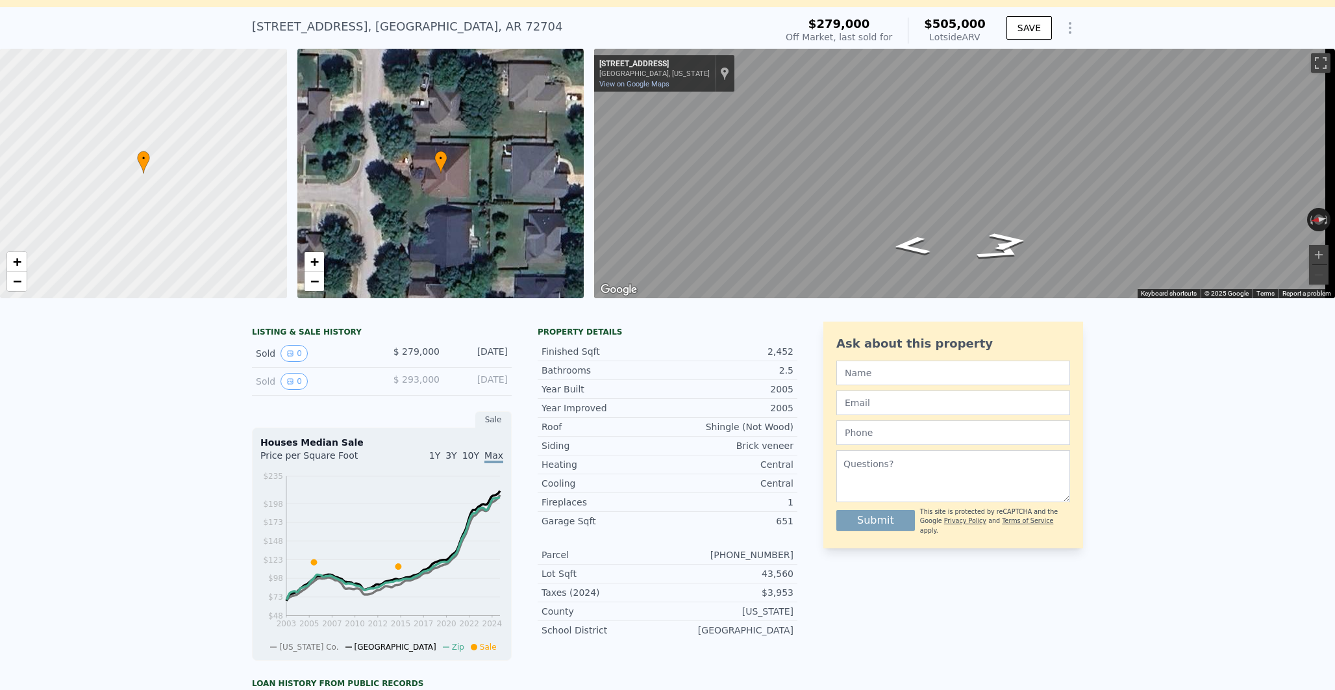
scroll to position [69, 0]
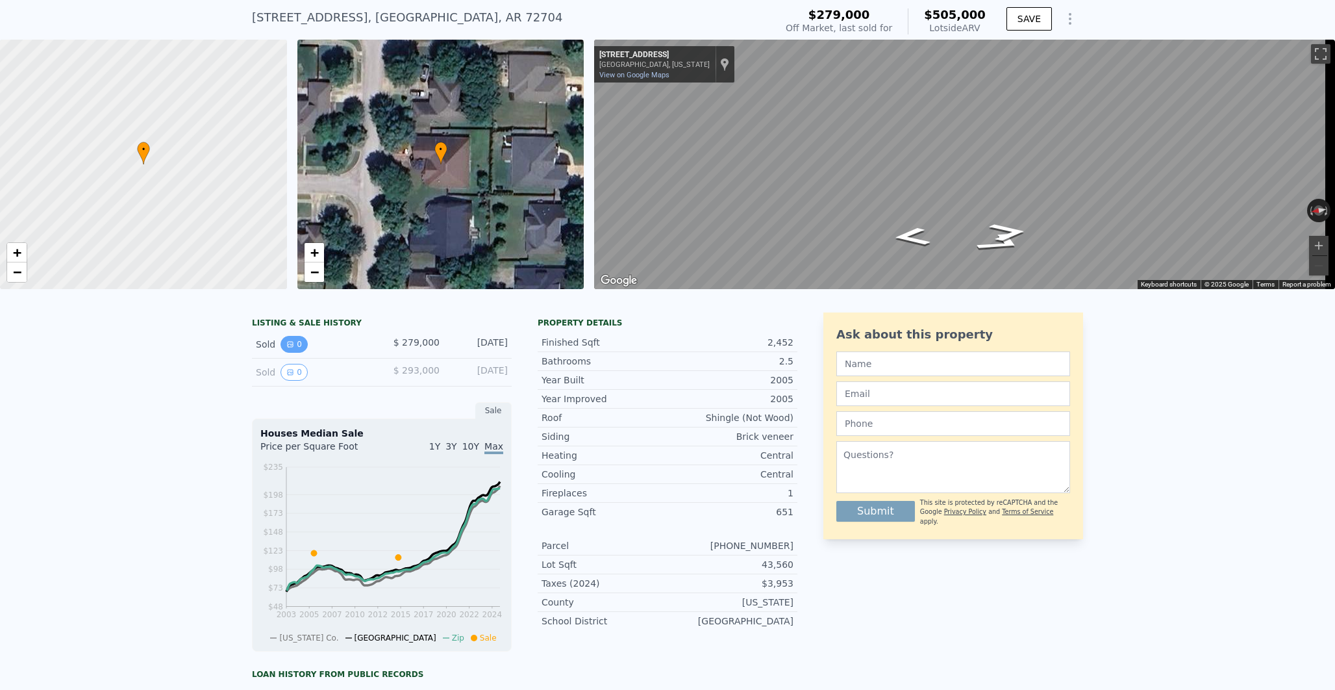
click at [291, 345] on button "0" at bounding box center [294, 344] width 27 height 17
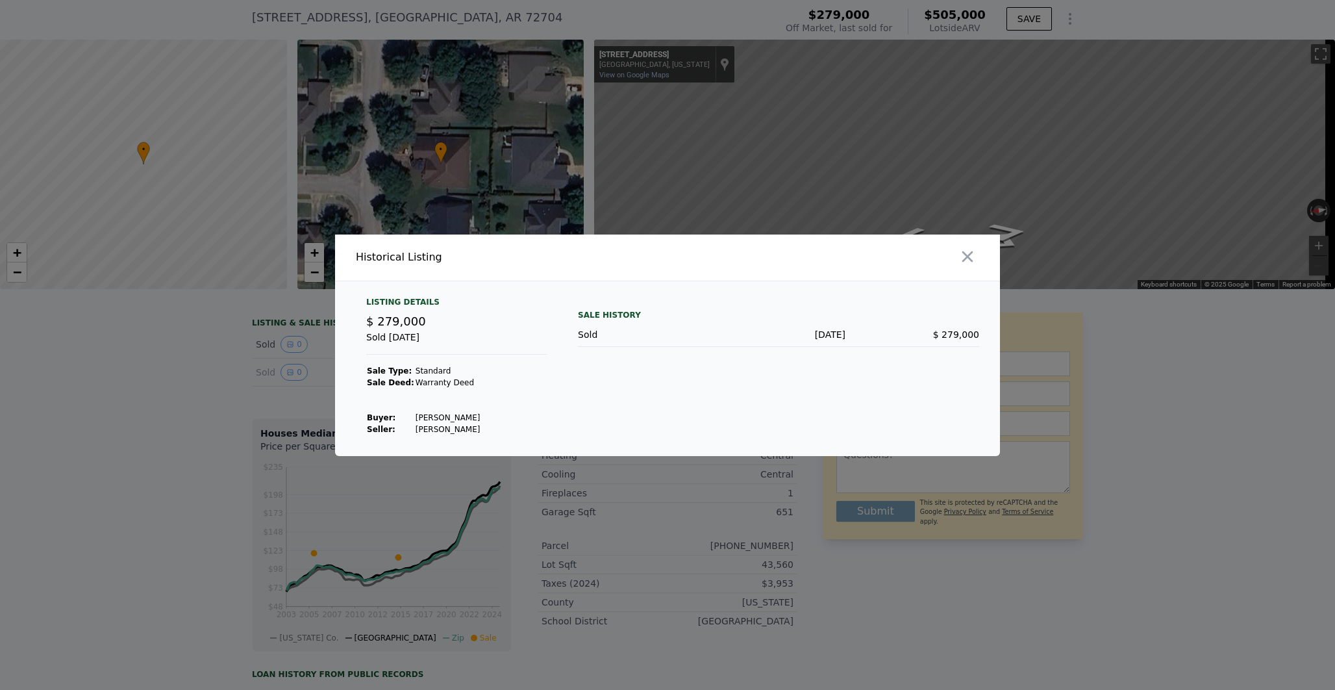
click at [225, 373] on div at bounding box center [667, 345] width 1335 height 690
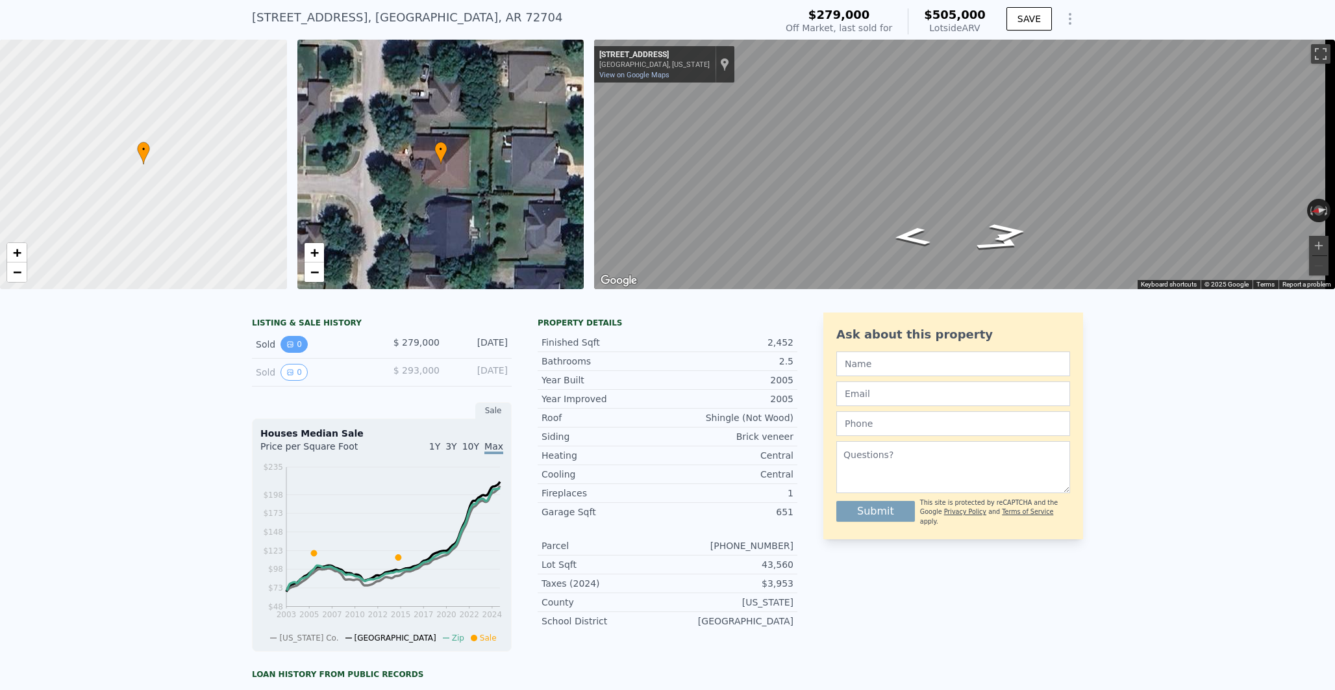
click at [296, 345] on button "0" at bounding box center [294, 344] width 27 height 17
